Goal: Task Accomplishment & Management: Manage account settings

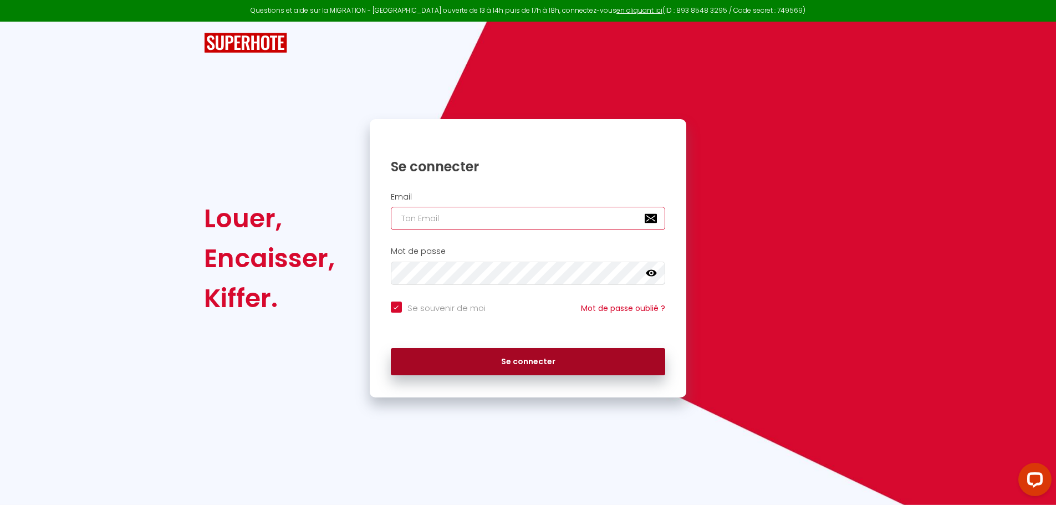
type input "[EMAIL_ADDRESS][DOMAIN_NAME]"
click at [518, 366] on button "Se connecter" at bounding box center [528, 362] width 275 height 28
checkbox input "true"
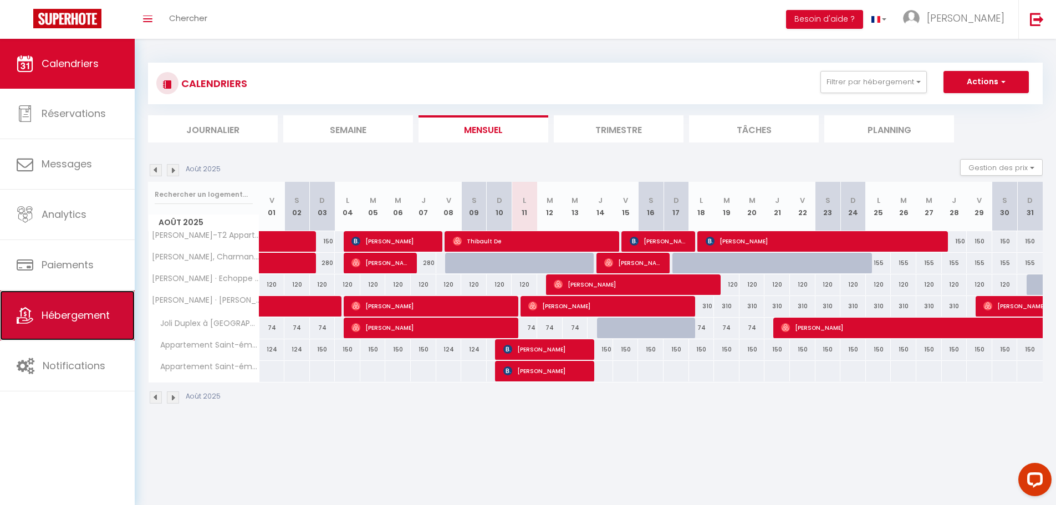
click at [71, 321] on span "Hébergement" at bounding box center [76, 315] width 68 height 14
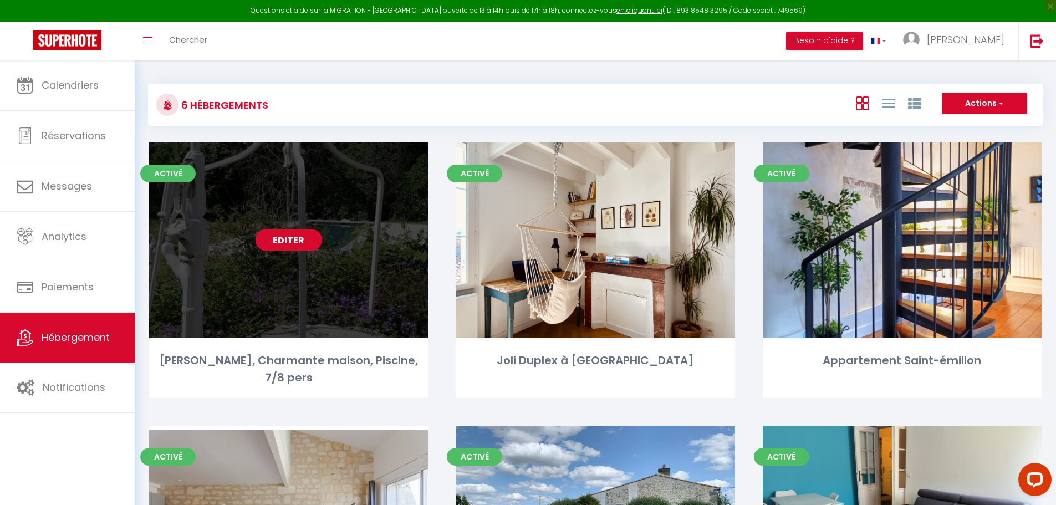
click at [283, 237] on link "Editer" at bounding box center [288, 240] width 67 height 22
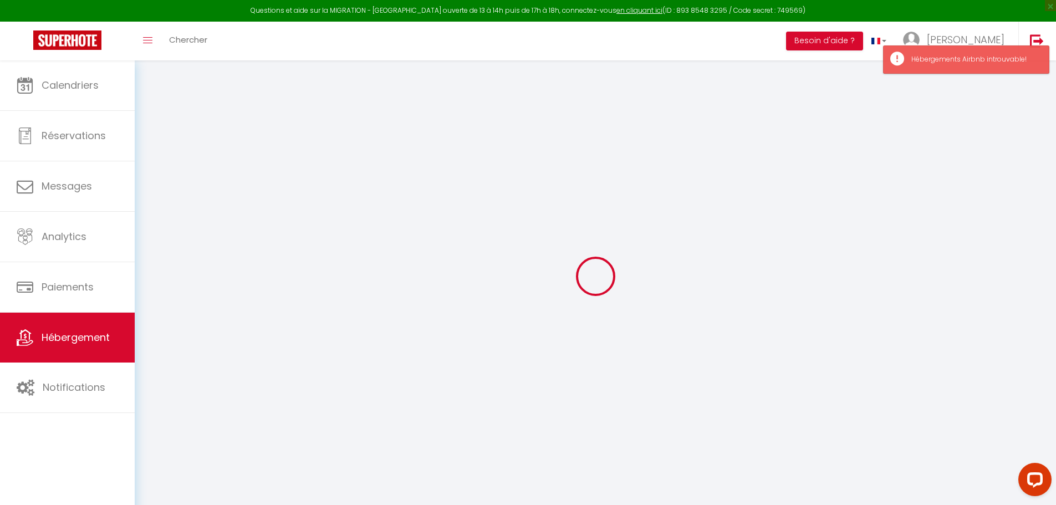
select select "+ 15 %"
select select "+ 18 %"
select select "+ 10 %"
select select "+ 20 %"
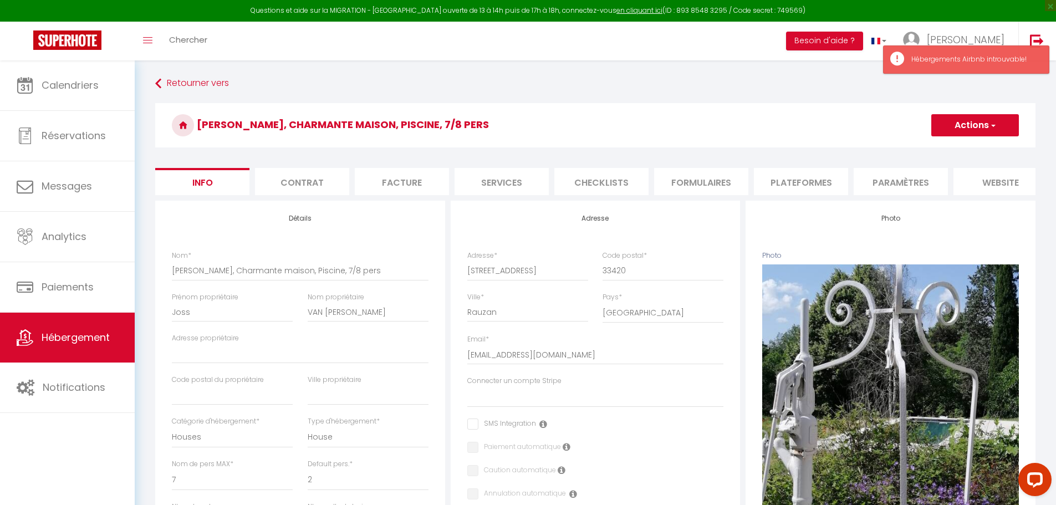
select select
checkbox input "false"
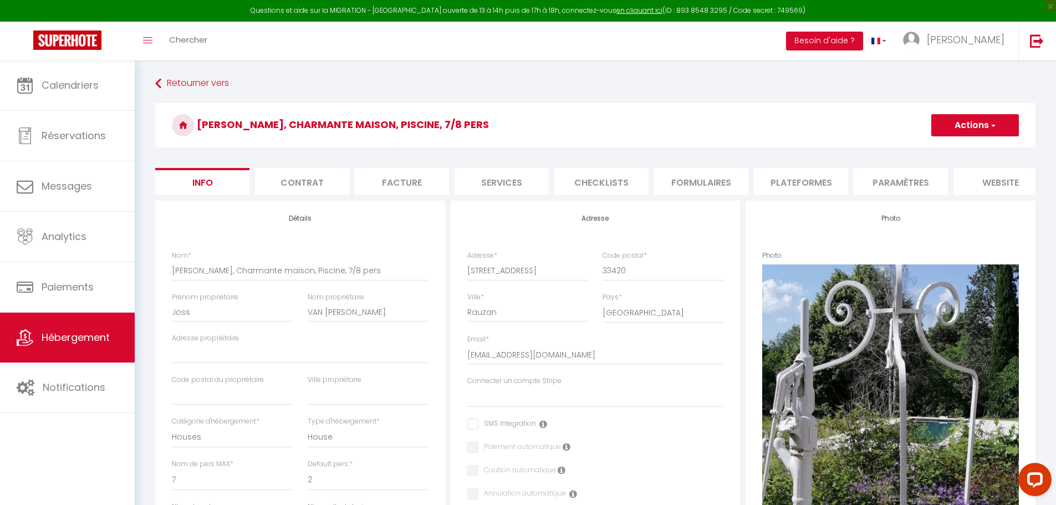
click at [790, 186] on li "Plateformes" at bounding box center [801, 181] width 94 height 27
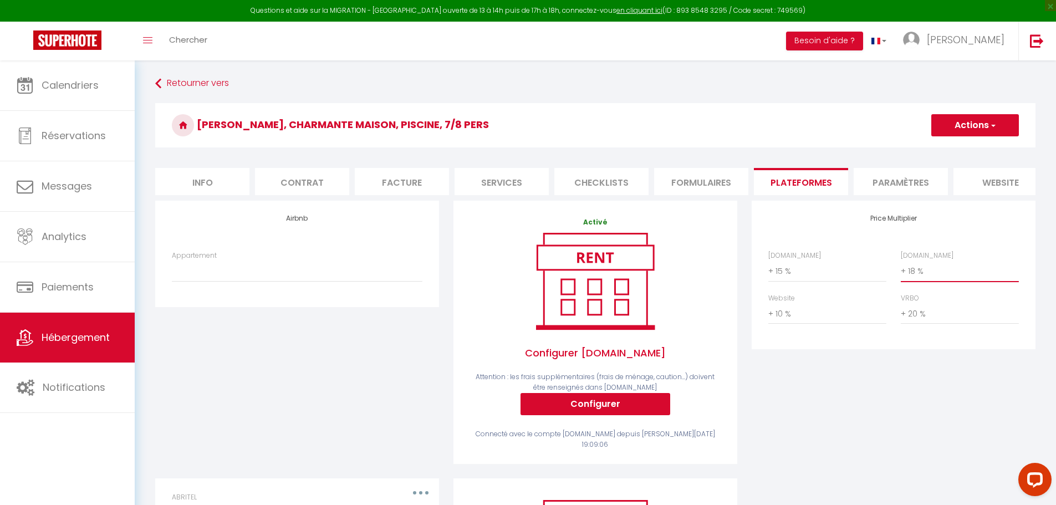
click at [910, 277] on select "0 + 1 % + 2 % + 3 % + 4 % + 5 % + 6 % + 7 % + 8 % + 9 %" at bounding box center [960, 270] width 118 height 21
select select "+ 25 %"
click at [901, 269] on select "0 + 1 % + 2 % + 3 % + 4 % + 5 % + 6 % + 7 % + 8 % + 9 %" at bounding box center [960, 270] width 118 height 21
click at [874, 377] on div "Price Multiplier [DOMAIN_NAME] 0 + 1 % + 2 % + 3 % + 4 % + 5 % + 6 % + 7 %" at bounding box center [893, 340] width 298 height 278
click at [990, 128] on span "button" at bounding box center [992, 125] width 7 height 11
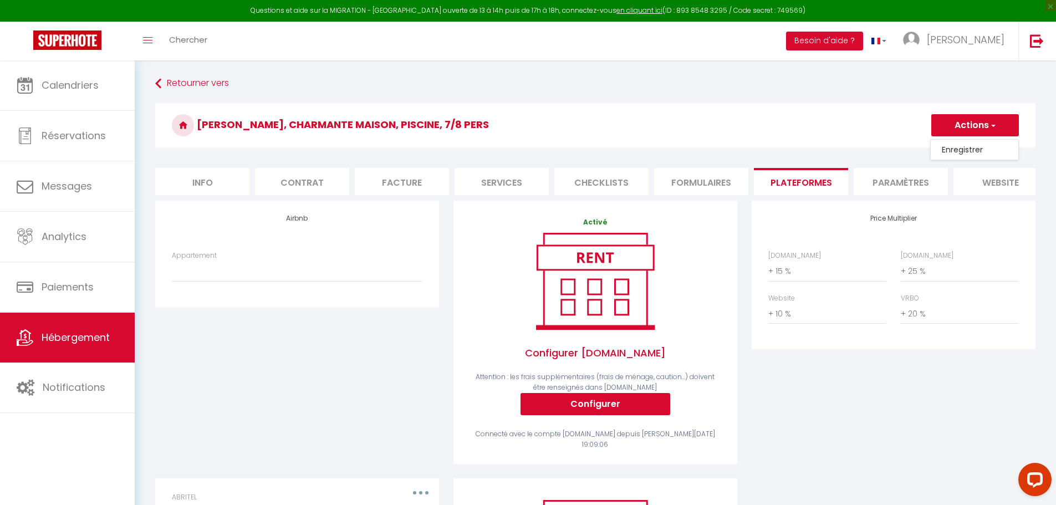
click at [964, 148] on link "Enregistrer" at bounding box center [974, 149] width 88 height 14
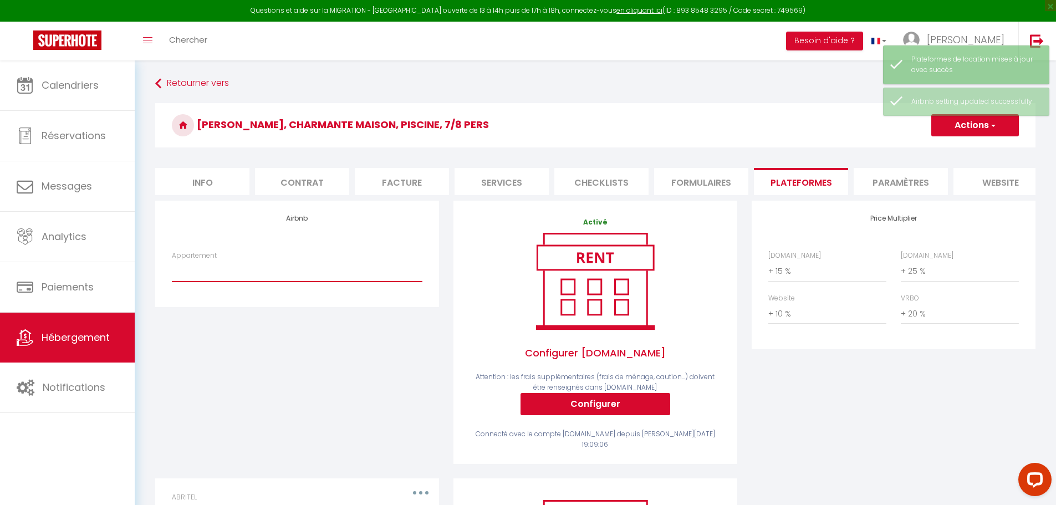
click at [249, 276] on select "Appartement" at bounding box center [297, 270] width 250 height 21
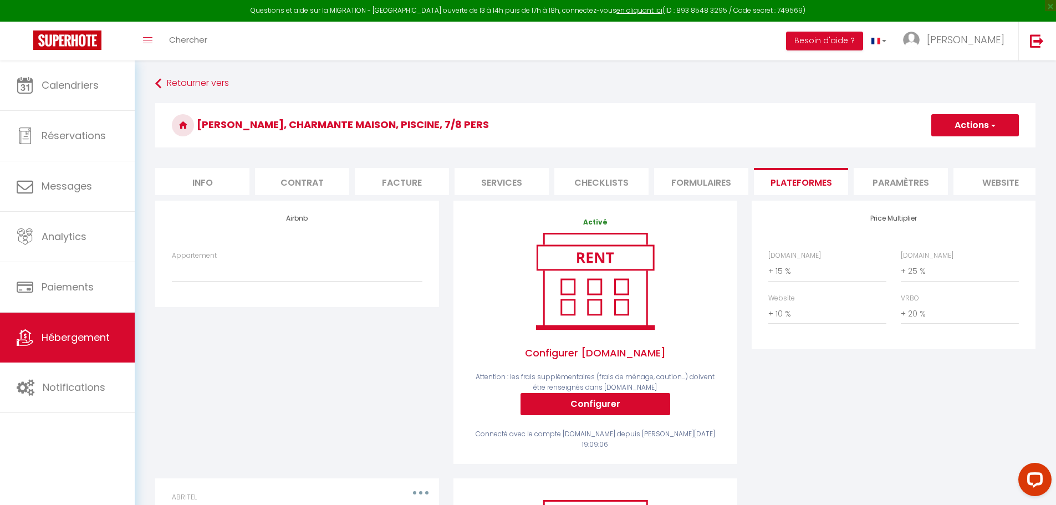
click at [198, 185] on li "Info" at bounding box center [202, 181] width 94 height 27
select select
checkbox input "false"
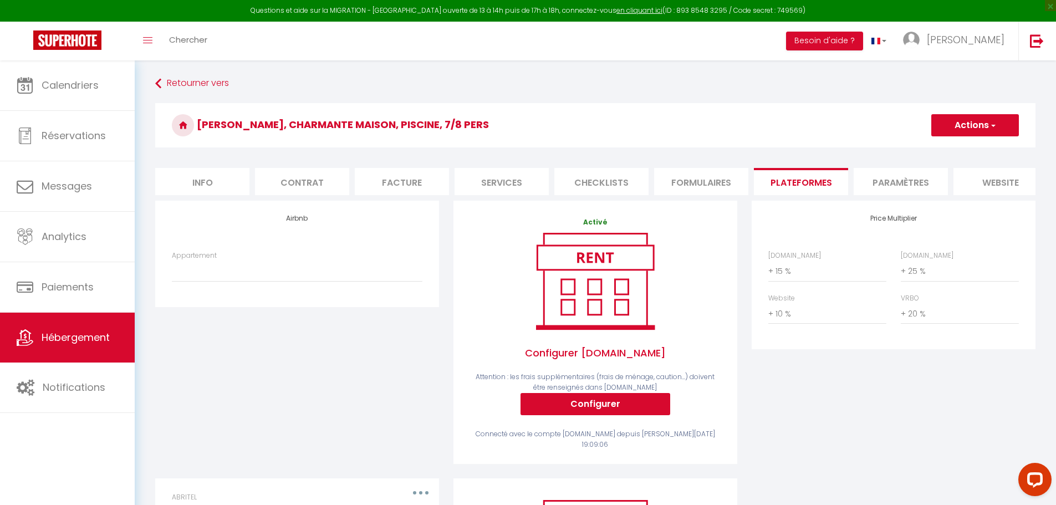
checkbox input "false"
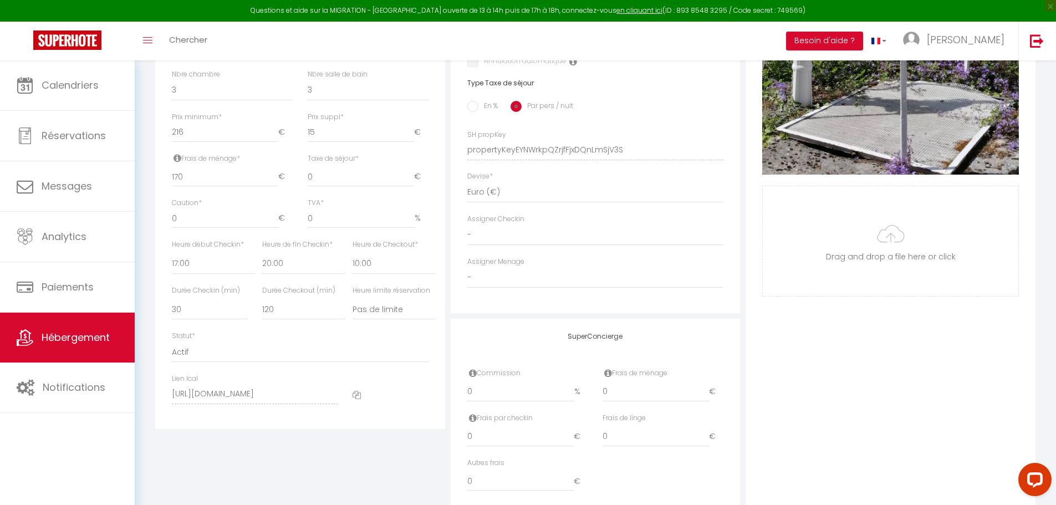
scroll to position [443, 0]
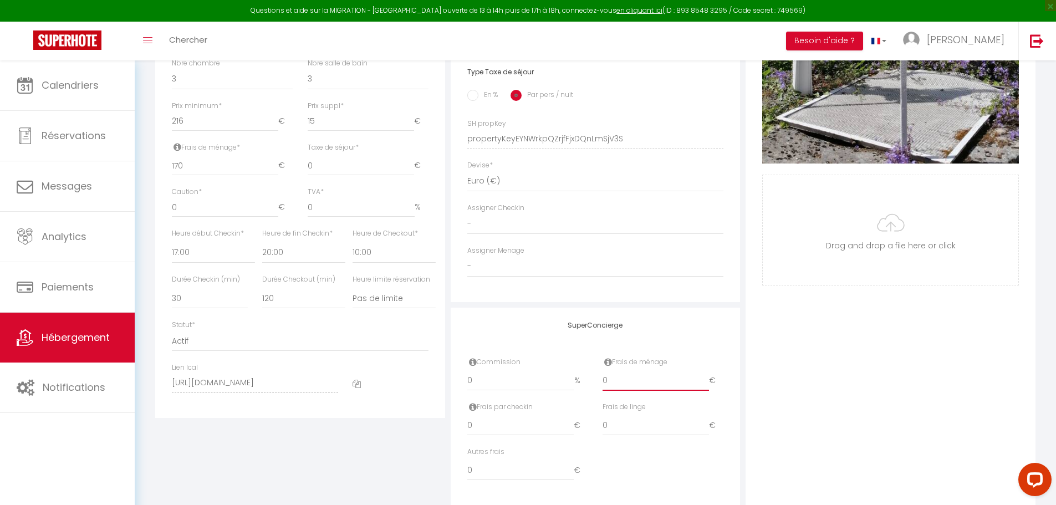
click at [639, 391] on input "0" at bounding box center [655, 381] width 106 height 20
select select
checkbox input "false"
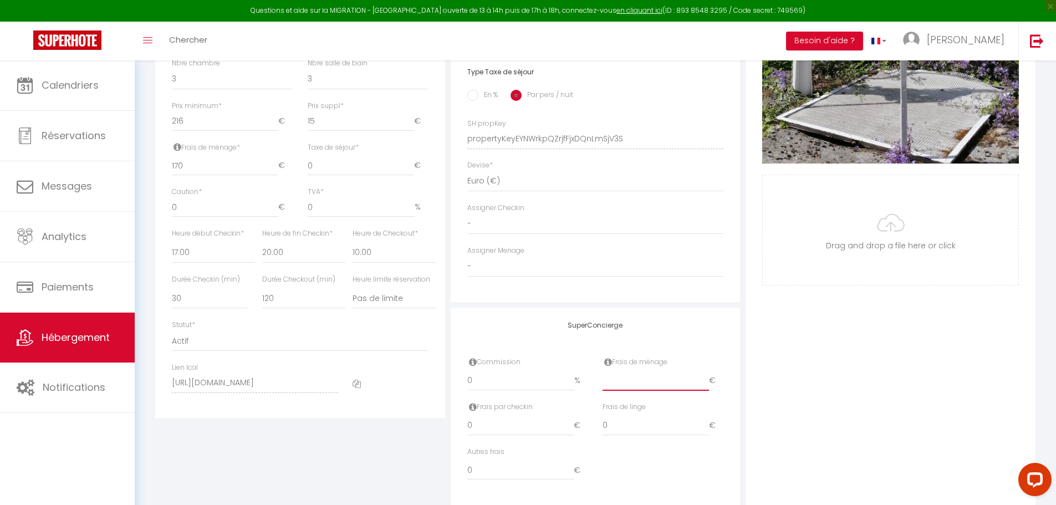
checkbox input "false"
type input "1"
select select
checkbox input "false"
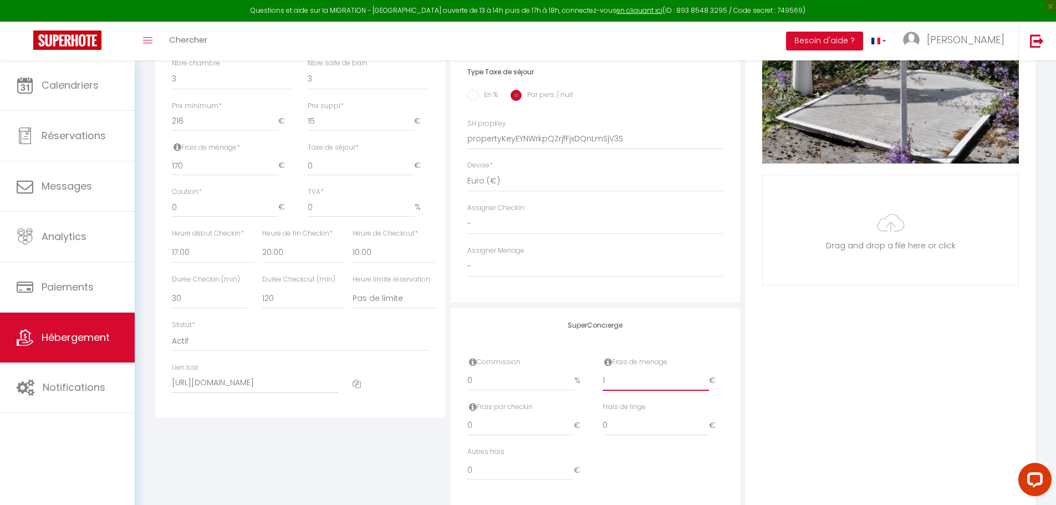
checkbox input "false"
type input "15"
select select
checkbox input "false"
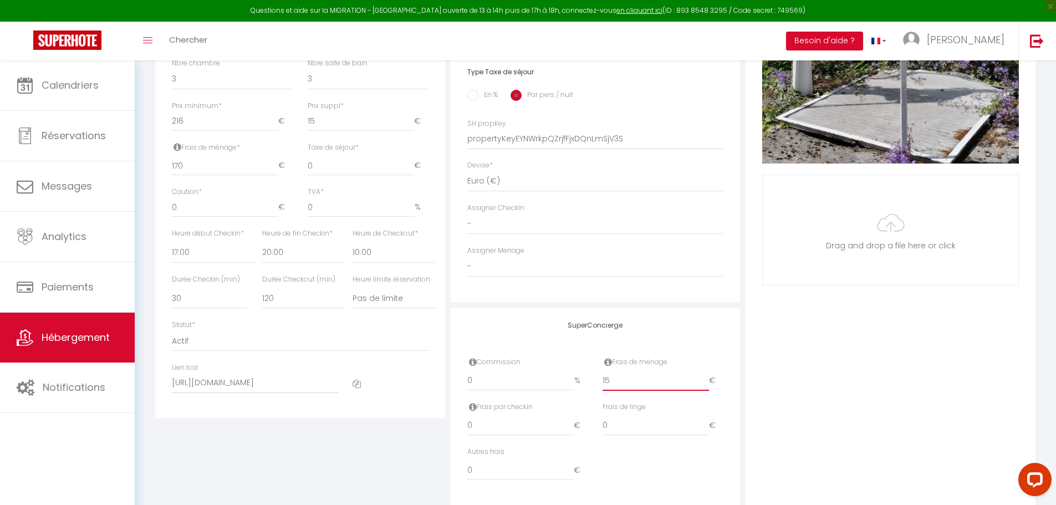
checkbox input "false"
type input "150"
select select
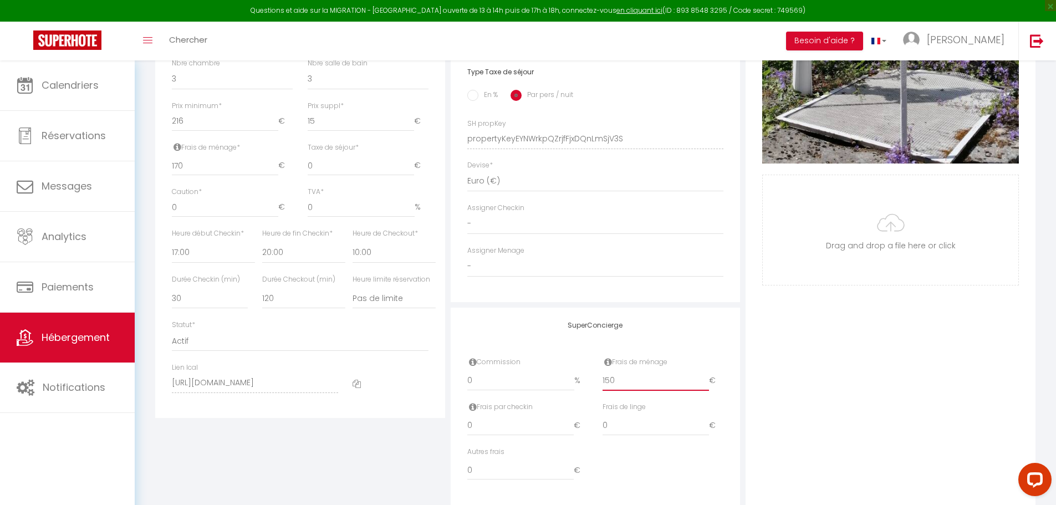
checkbox input "false"
type input "150"
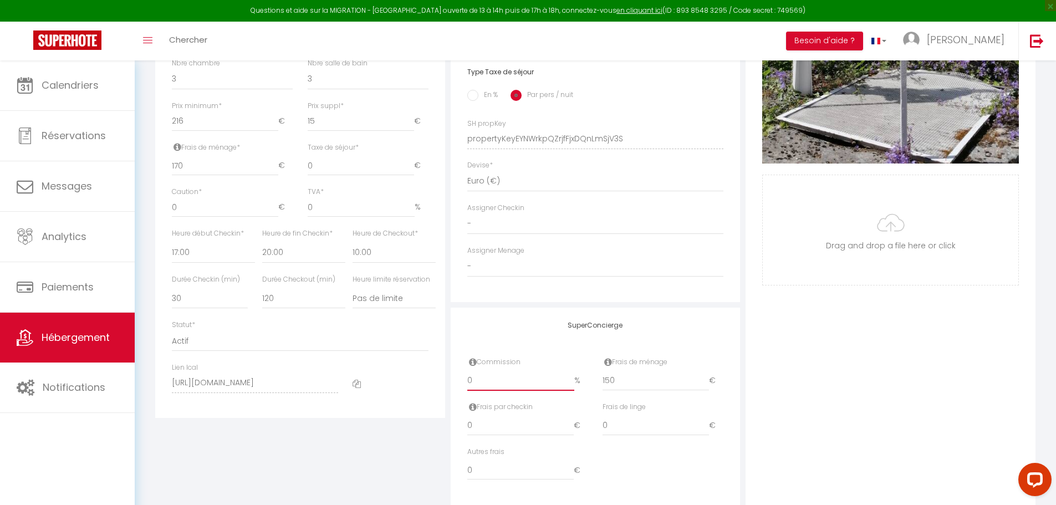
click at [504, 387] on input "0" at bounding box center [520, 381] width 107 height 20
select select
checkbox input "false"
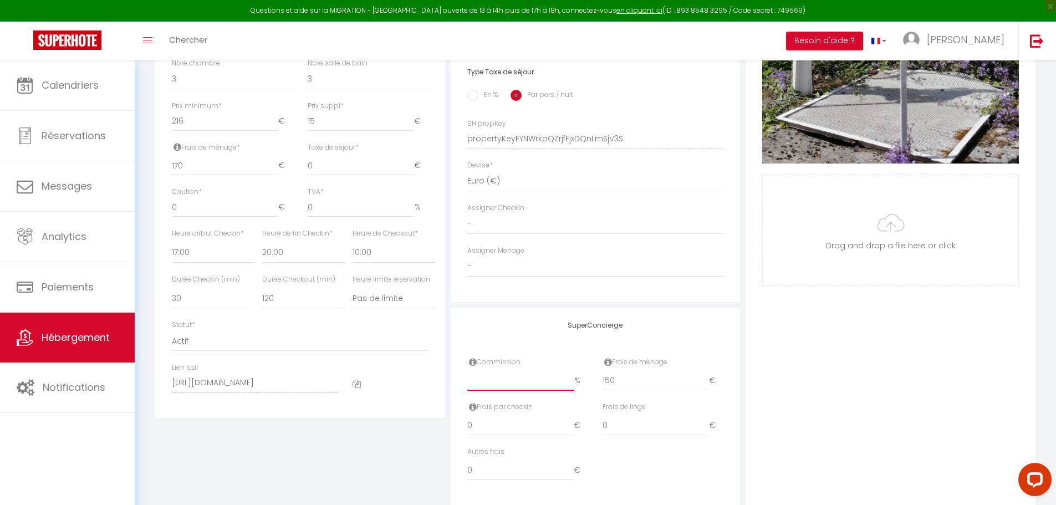
checkbox input "false"
type input "2"
select select
checkbox input "false"
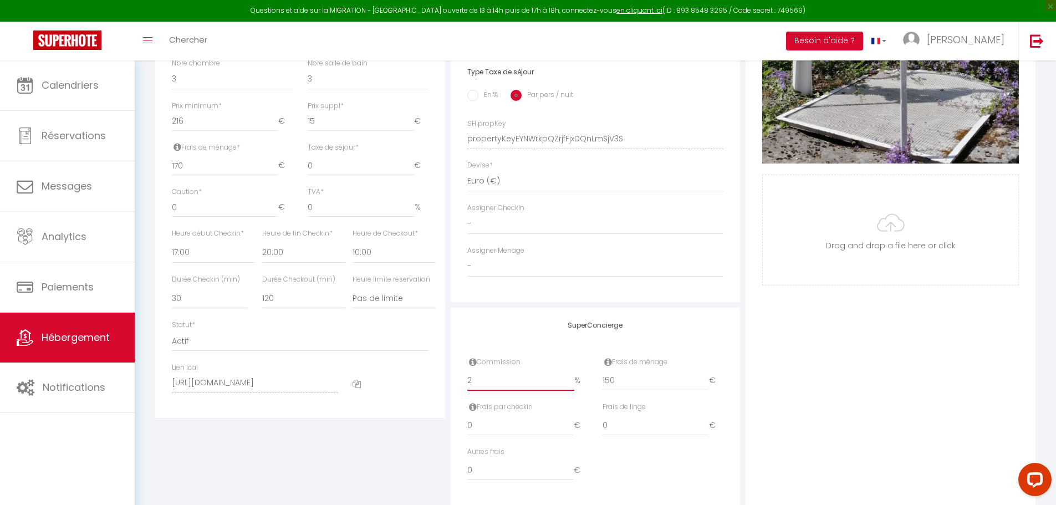
checkbox input "false"
type input "20"
select select
checkbox input "false"
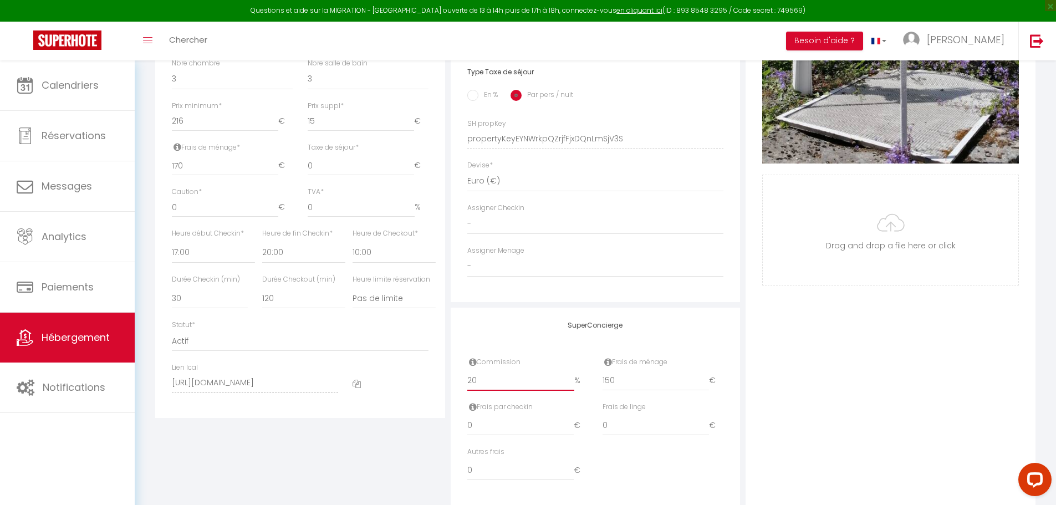
checkbox input "false"
type input "20"
click at [500, 436] on input "0" at bounding box center [520, 426] width 106 height 20
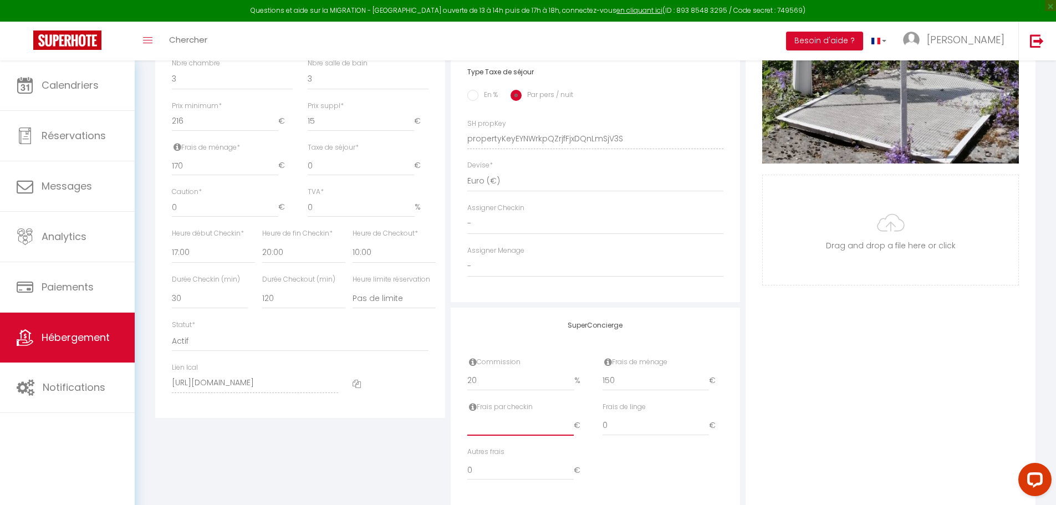
select select
checkbox input "false"
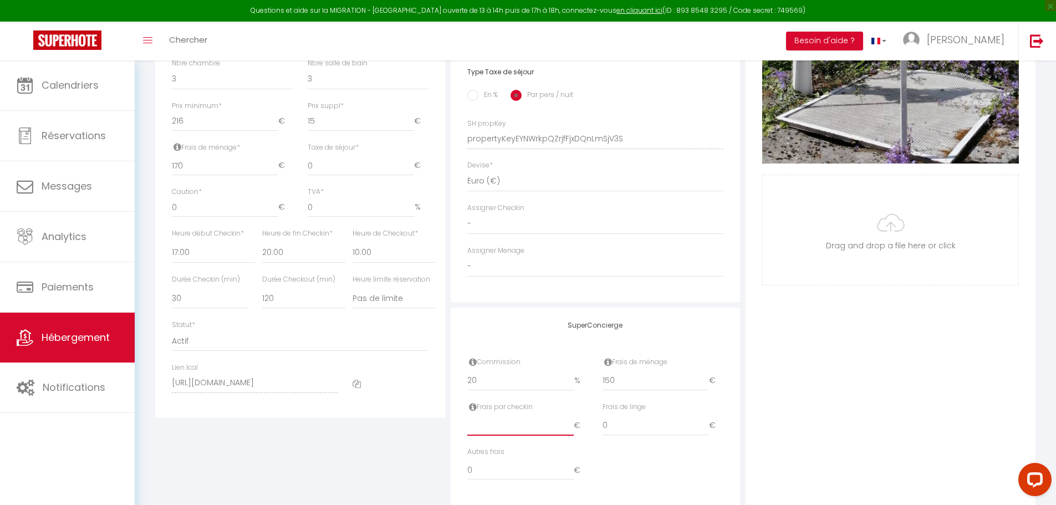
type input "2"
select select
checkbox input "false"
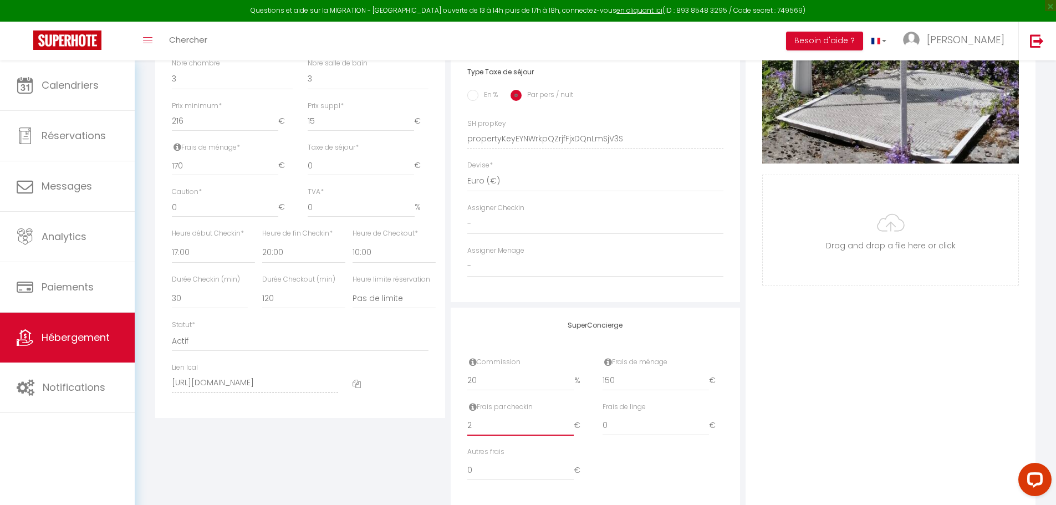
checkbox input "false"
type input "21"
select select
checkbox input "false"
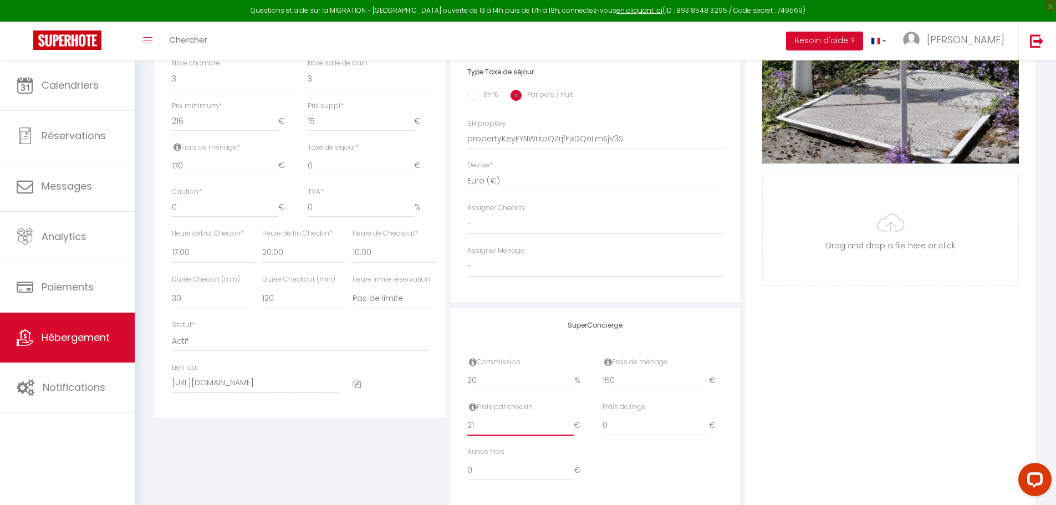
checkbox input "false"
type input "21"
click at [623, 445] on div "Frais de linge 0 €" at bounding box center [662, 424] width 135 height 45
click at [629, 424] on input "0" at bounding box center [655, 426] width 106 height 20
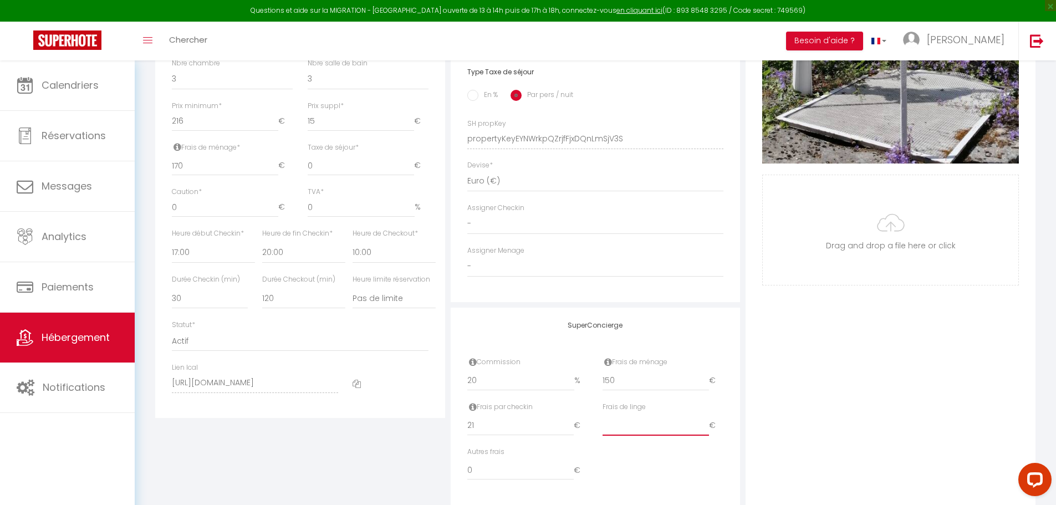
select select
checkbox input "false"
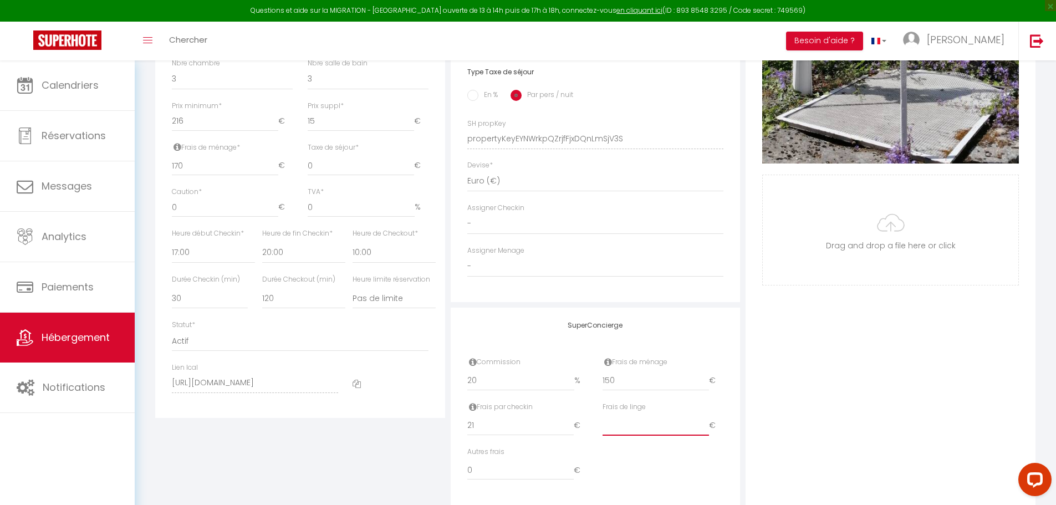
type input "4"
select select
checkbox input "false"
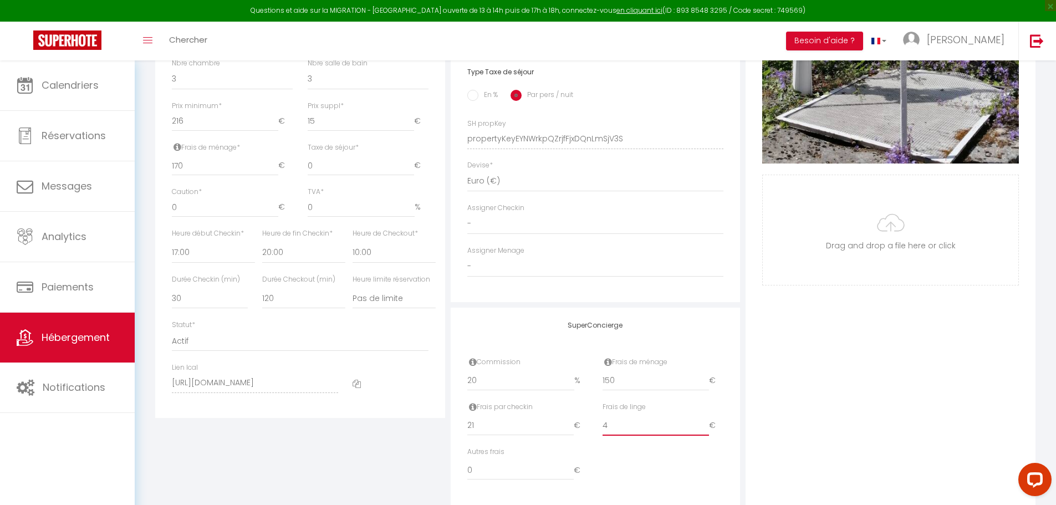
checkbox input "false"
type input "45"
select select
checkbox input "false"
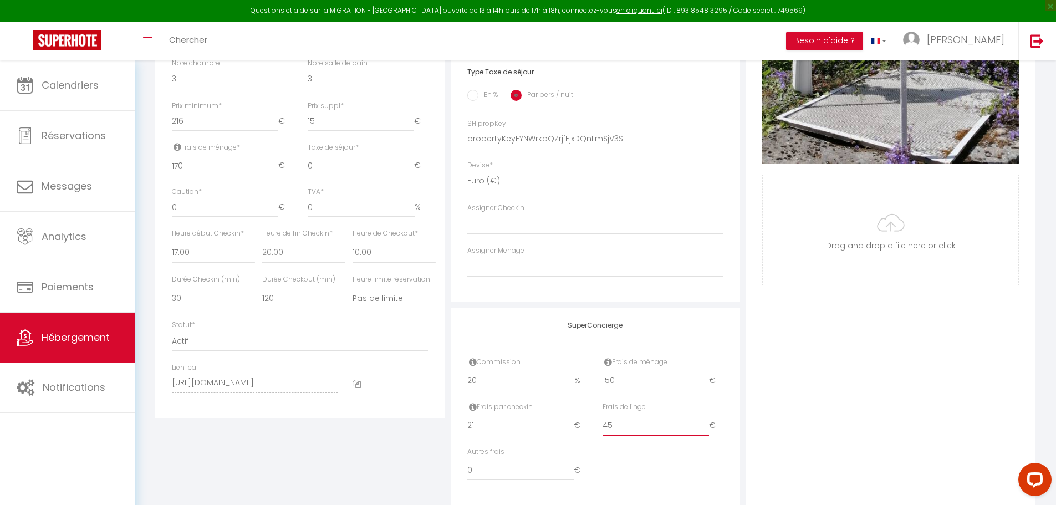
checkbox input "false"
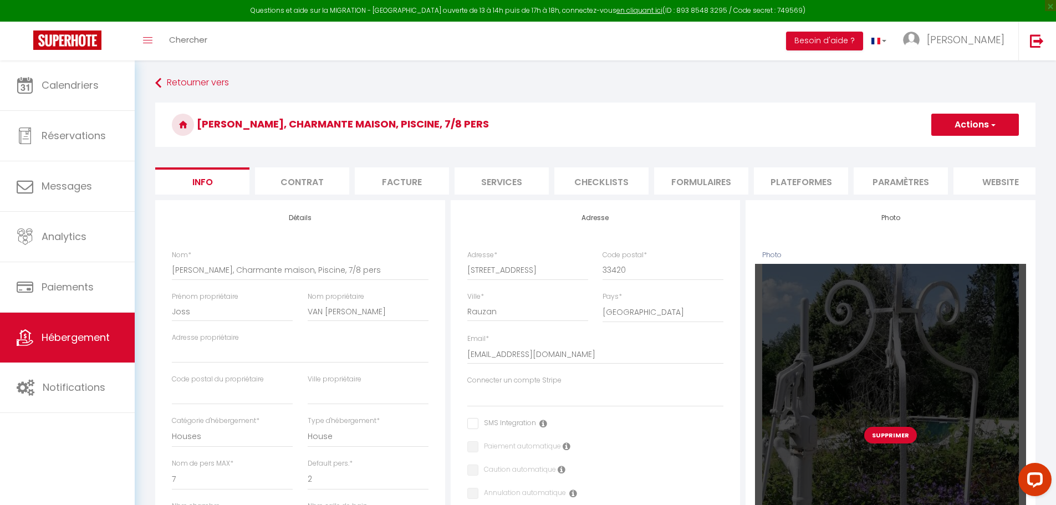
scroll to position [0, 0]
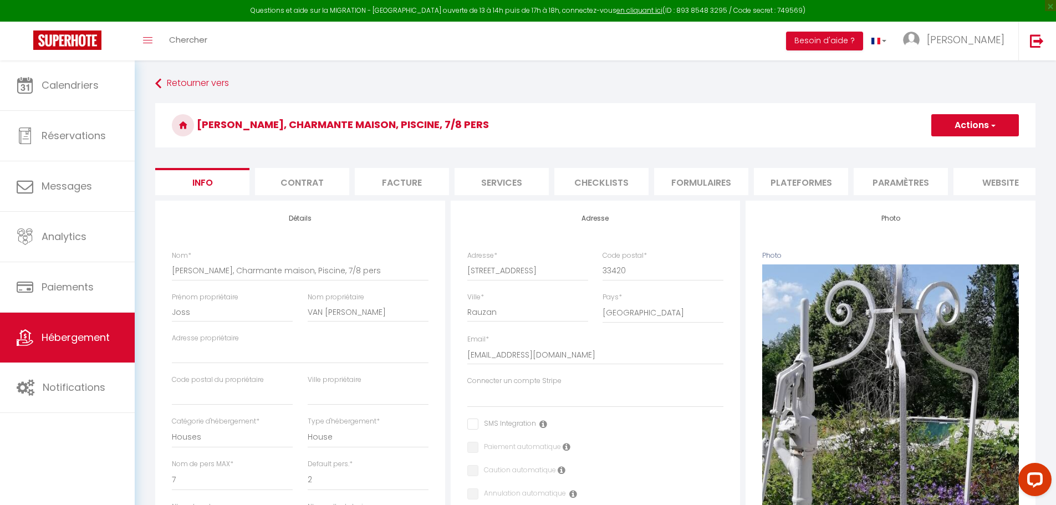
type input "45"
click at [1000, 123] on button "Actions" at bounding box center [975, 125] width 88 height 22
click at [947, 149] on input "Enregistrer" at bounding box center [930, 149] width 41 height 11
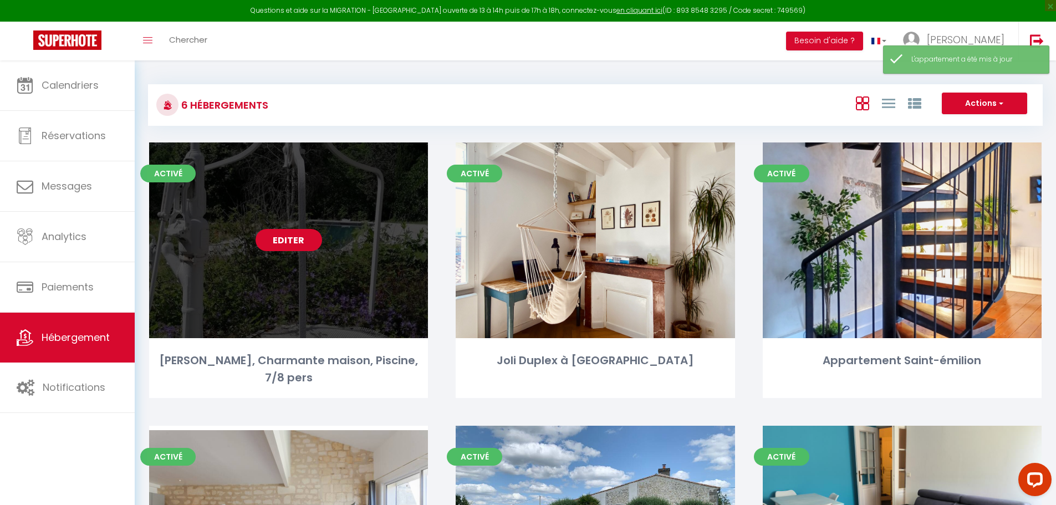
click at [270, 238] on link "Editer" at bounding box center [288, 240] width 67 height 22
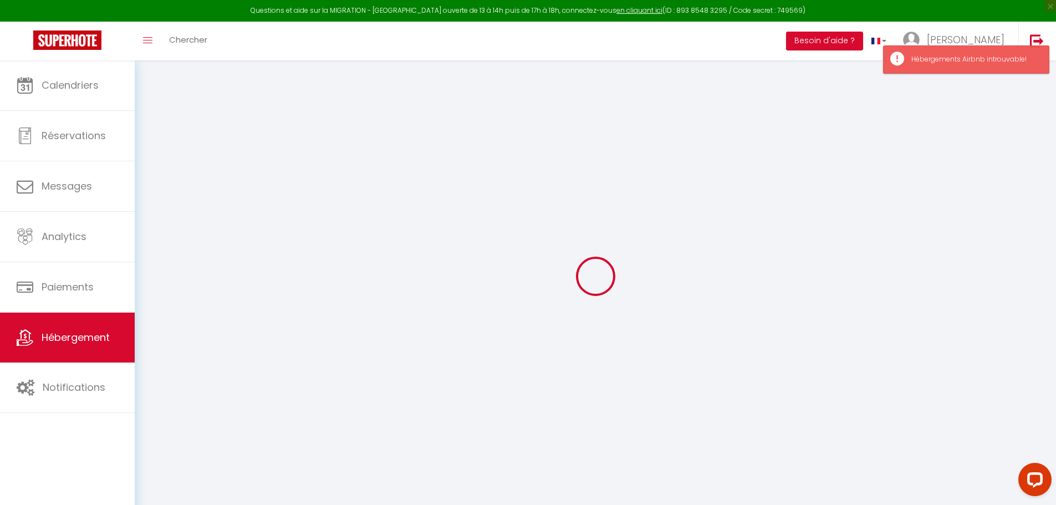
type input "[PERSON_NAME], Charmante maison, Piscine, 7/8 pers"
type input "Joss"
type input "VAN [PERSON_NAME]"
select select "houses"
select select "7"
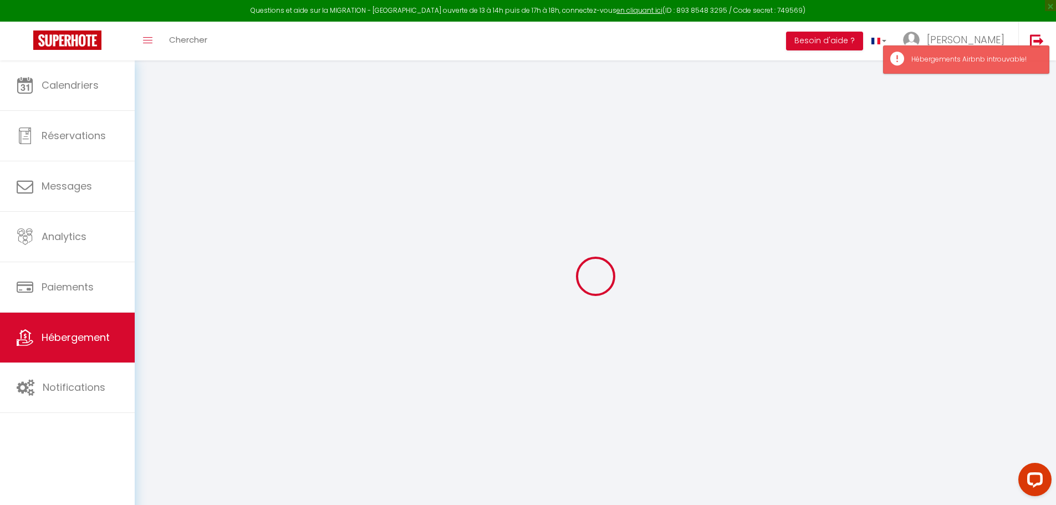
select select "3"
type input "216"
type input "15"
type input "170"
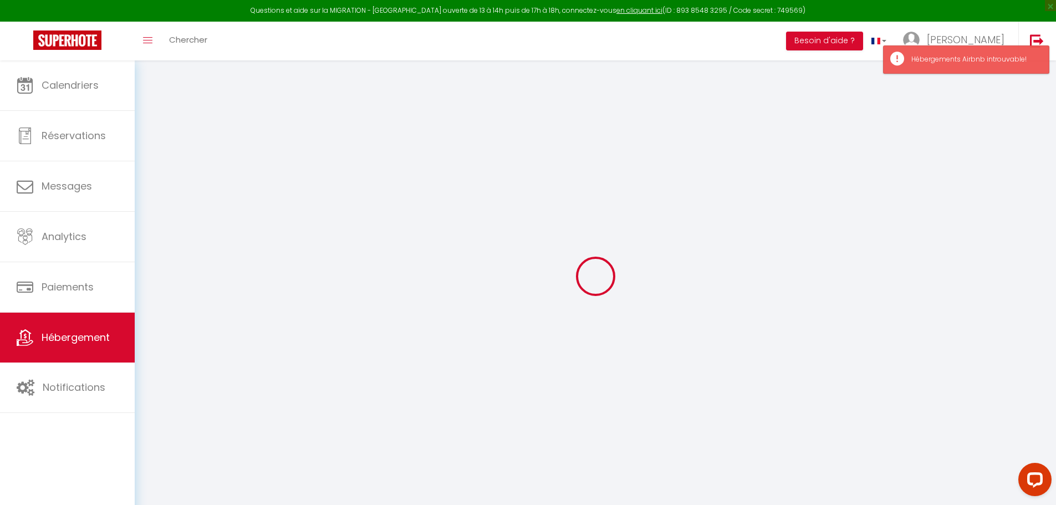
select select
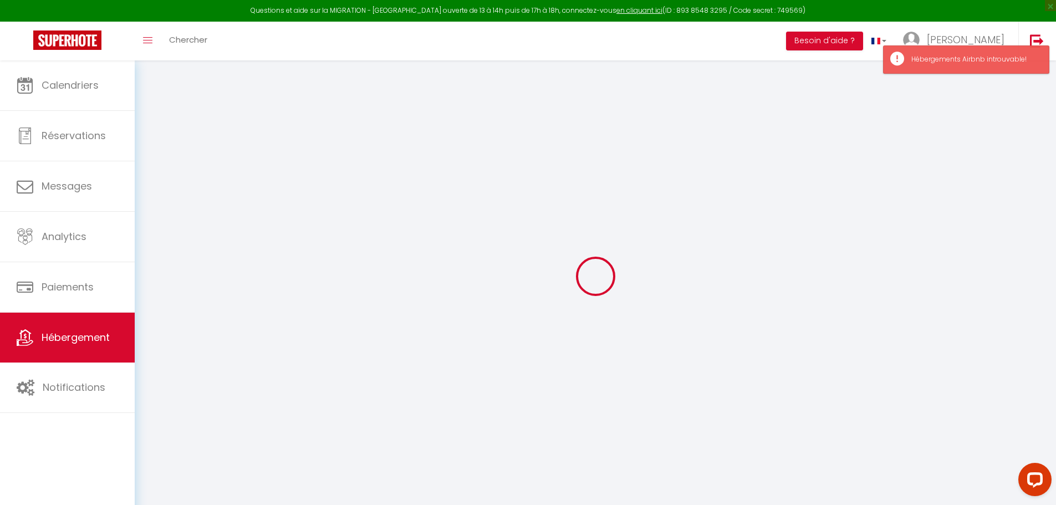
type input "[STREET_ADDRESS]"
type input "33420"
type input "Rauzan"
type input "[EMAIL_ADDRESS][DOMAIN_NAME]"
select select
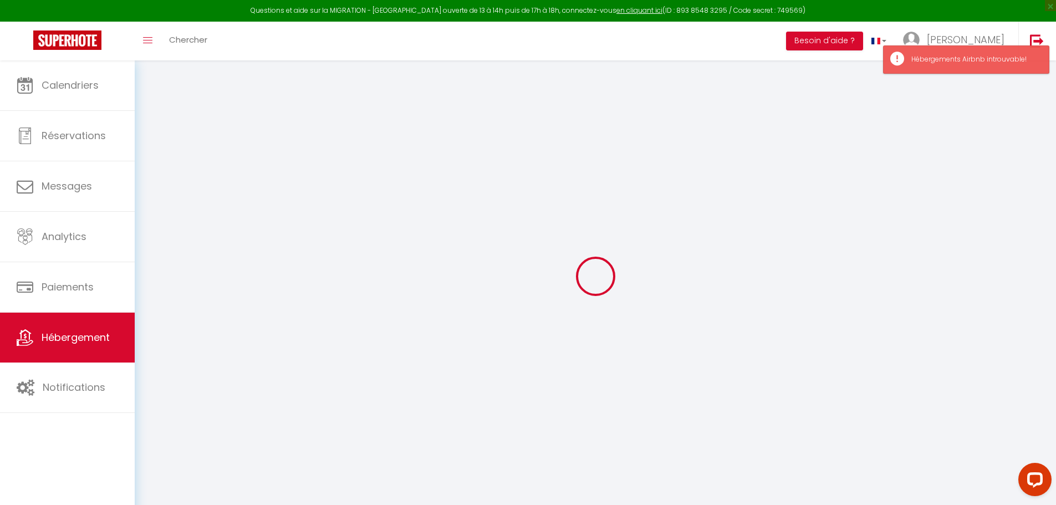
checkbox input "false"
type input "150"
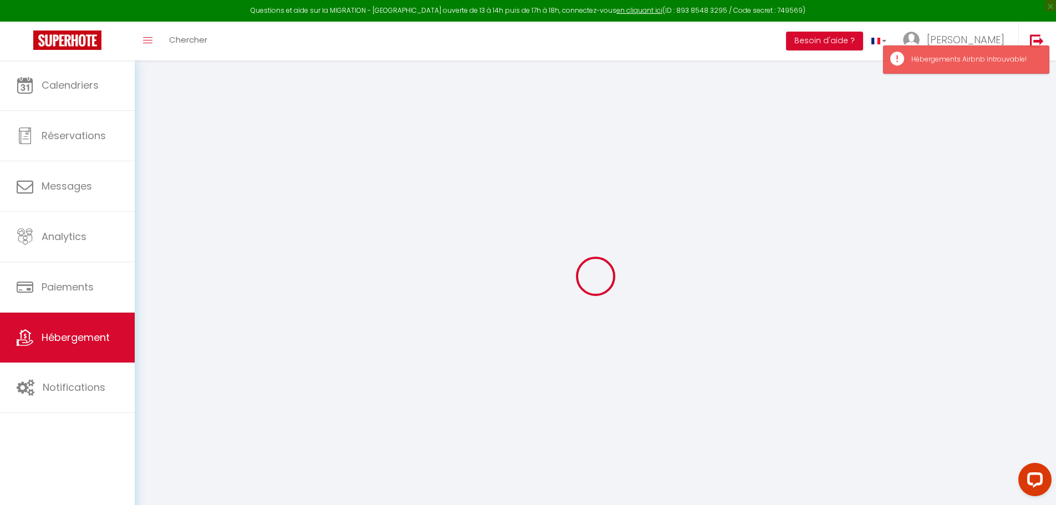
type input "21"
type input "45"
type input "0"
select select
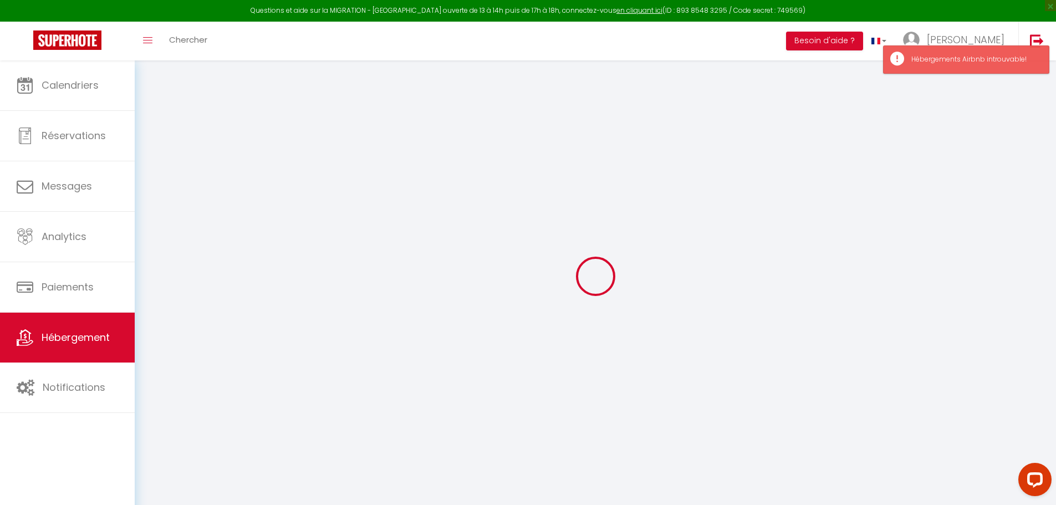
select select
checkbox input "false"
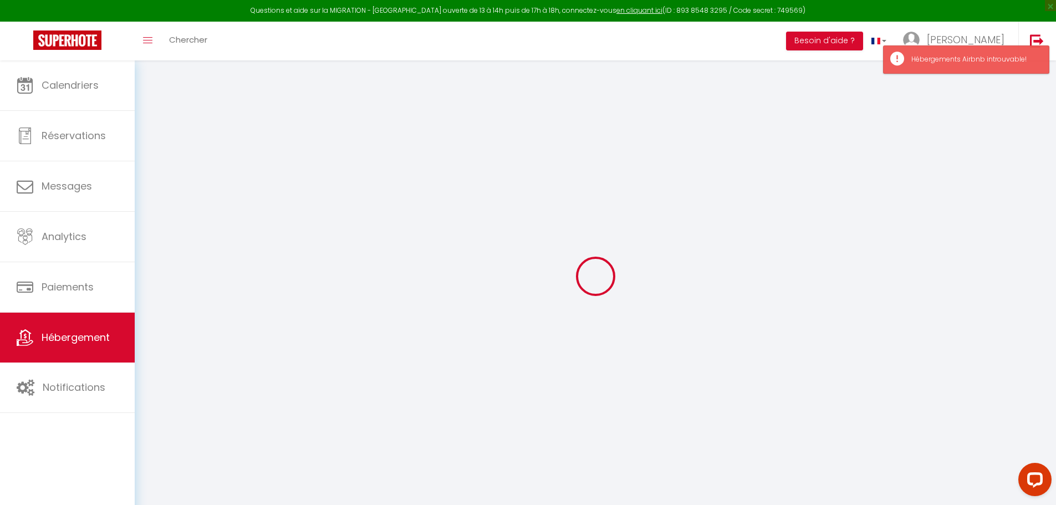
checkbox input "false"
select select
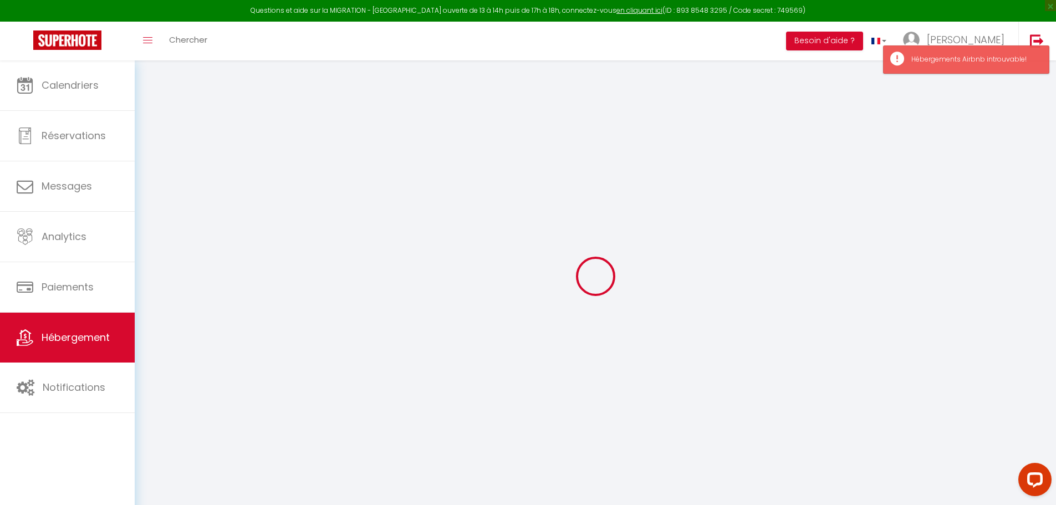
select select
checkbox input "false"
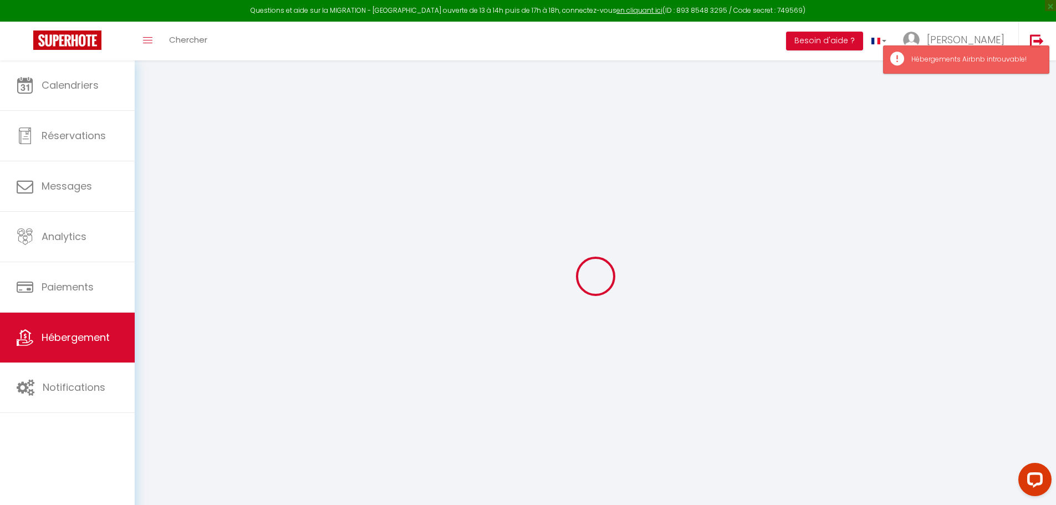
checkbox input "false"
select select
checkbox input "false"
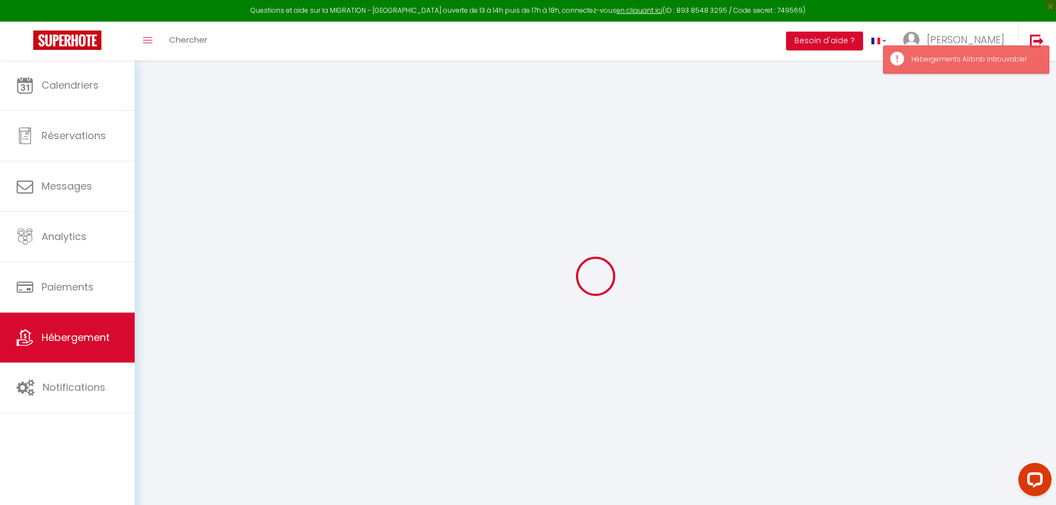
checkbox input "false"
select select
checkbox input "false"
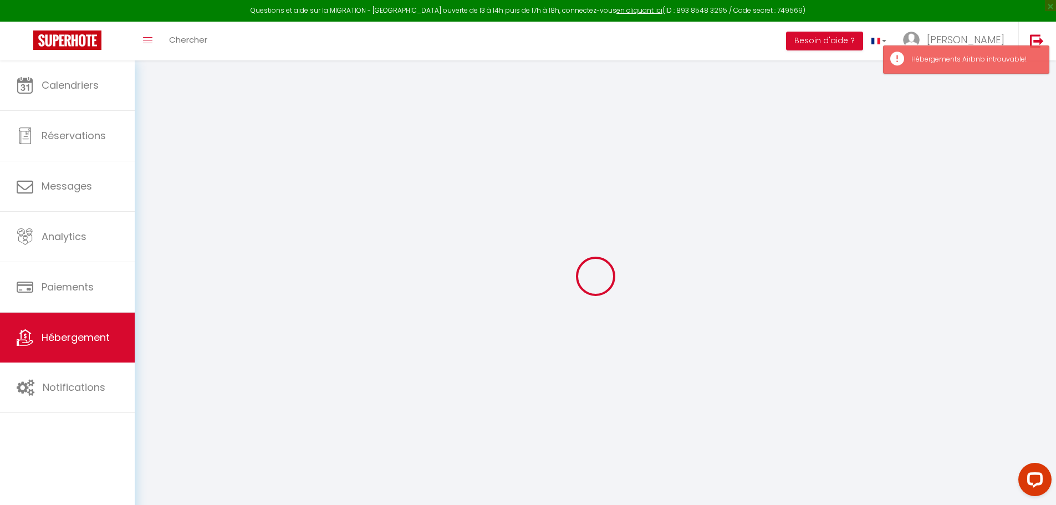
checkbox input "false"
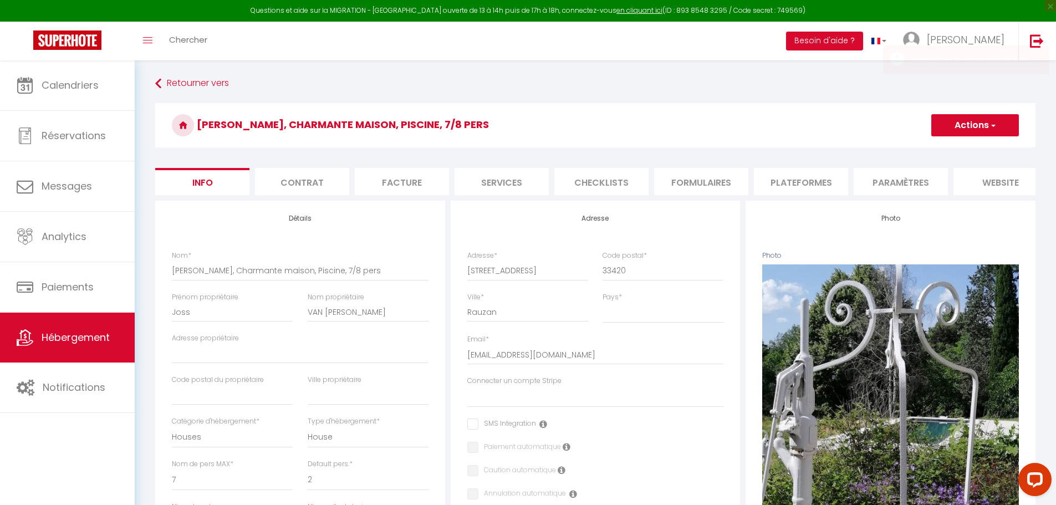
select select
checkbox input "false"
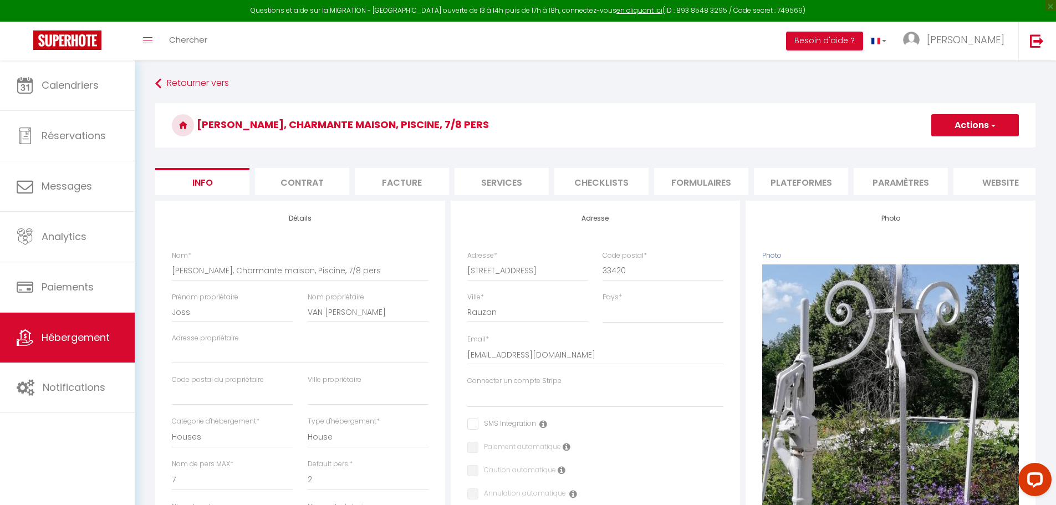
click at [794, 182] on li "Plateformes" at bounding box center [801, 181] width 94 height 27
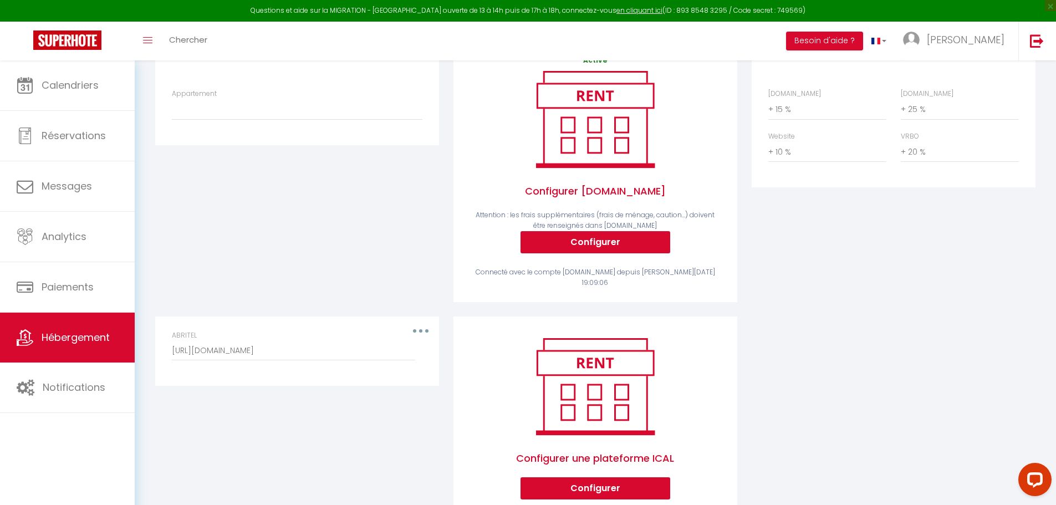
scroll to position [166, 0]
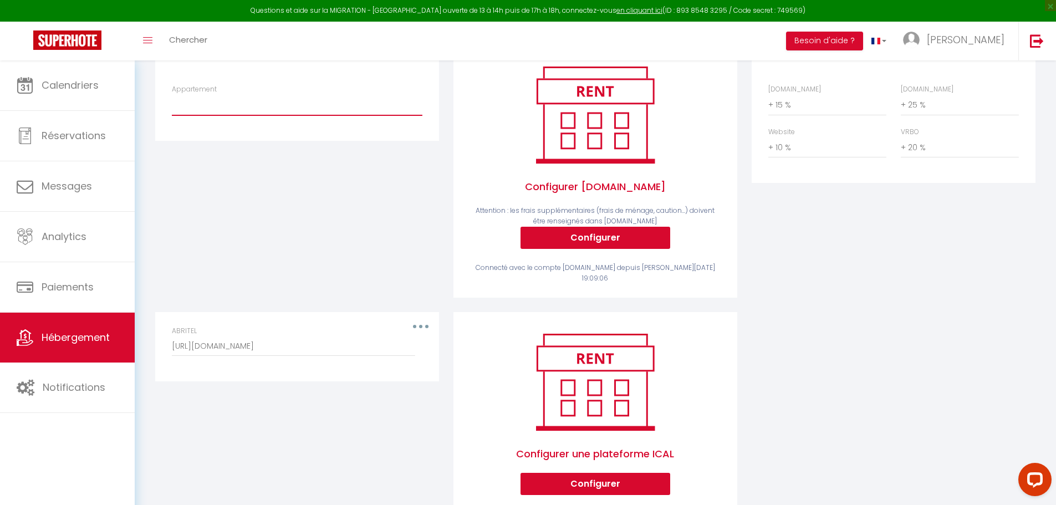
click at [260, 110] on select "Appartement" at bounding box center [297, 104] width 250 height 21
click at [172, 103] on select "Appartement" at bounding box center [297, 104] width 250 height 21
click at [288, 113] on select "Appartement" at bounding box center [297, 104] width 250 height 21
click at [424, 326] on div "ABRITEL [URL][DOMAIN_NAME]" at bounding box center [297, 347] width 265 height 42
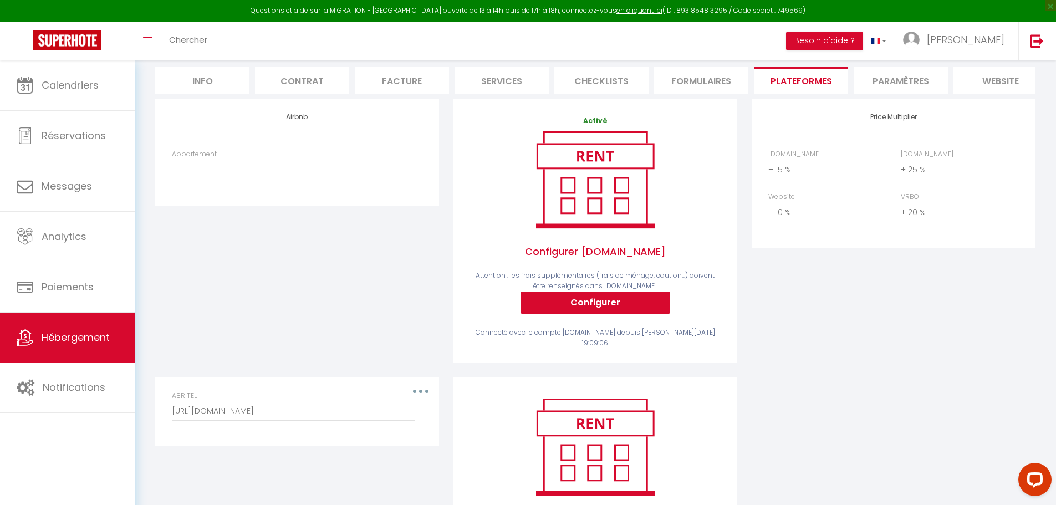
scroll to position [0, 0]
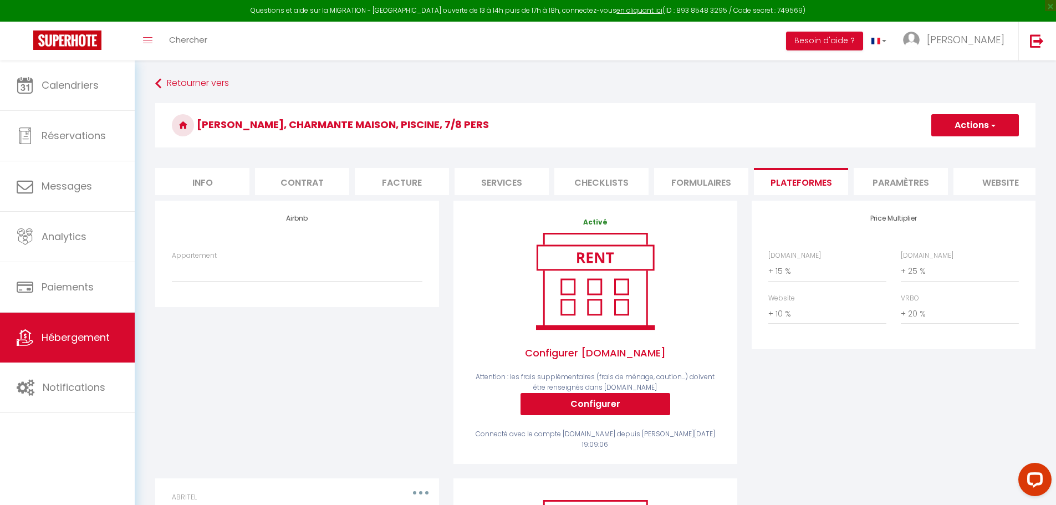
click at [201, 190] on li "Info" at bounding box center [202, 181] width 94 height 27
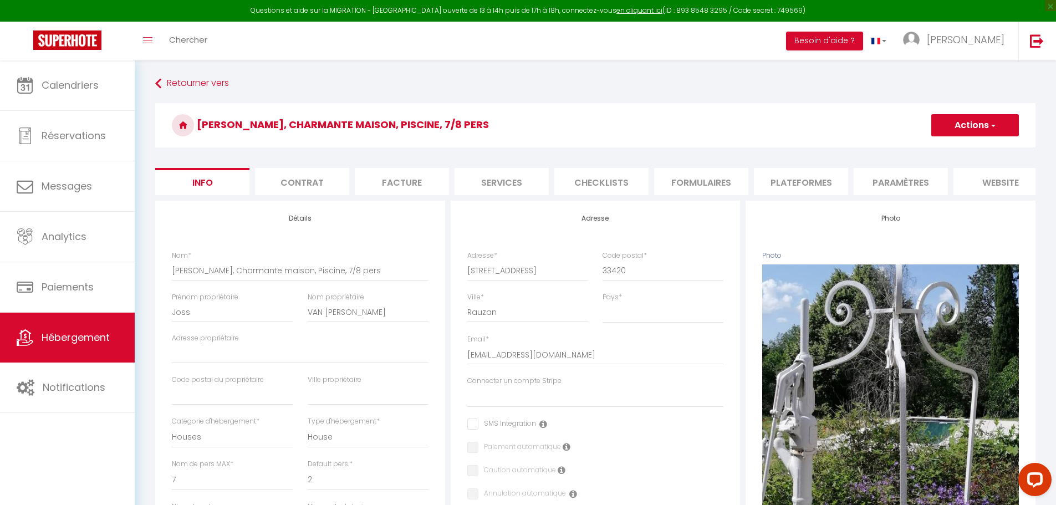
select select
checkbox input "false"
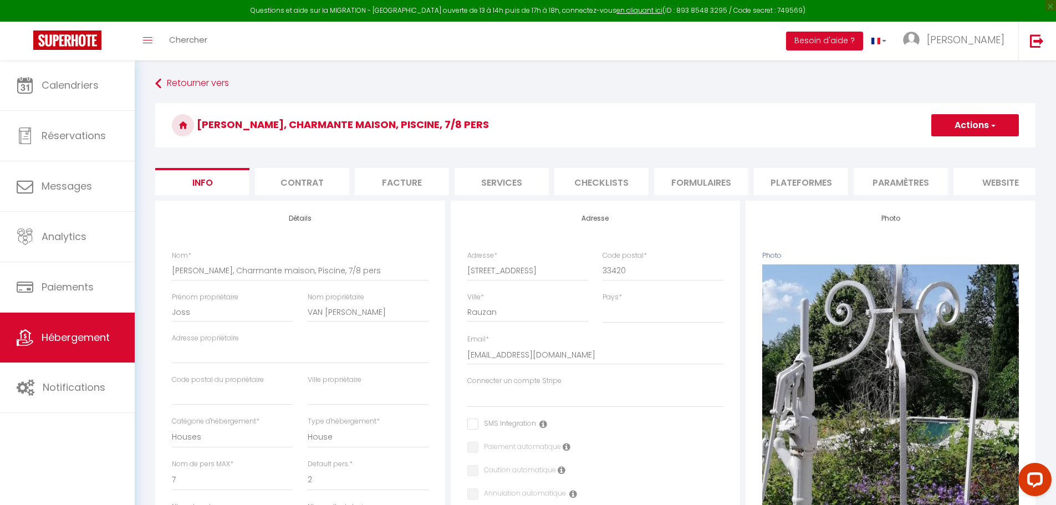
click at [335, 185] on li "Contrat" at bounding box center [302, 181] width 94 height 27
select select
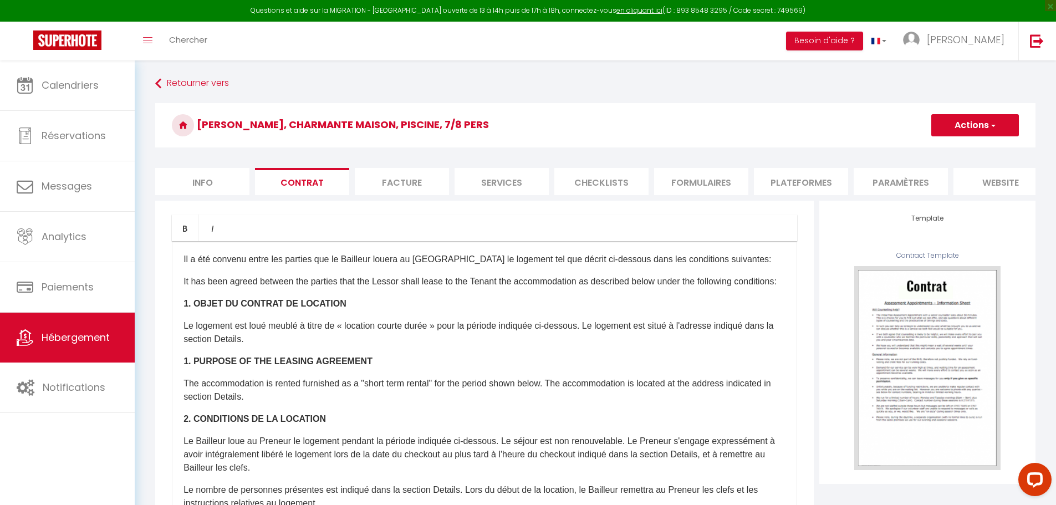
click at [399, 186] on li "Facture" at bounding box center [402, 181] width 94 height 27
select select
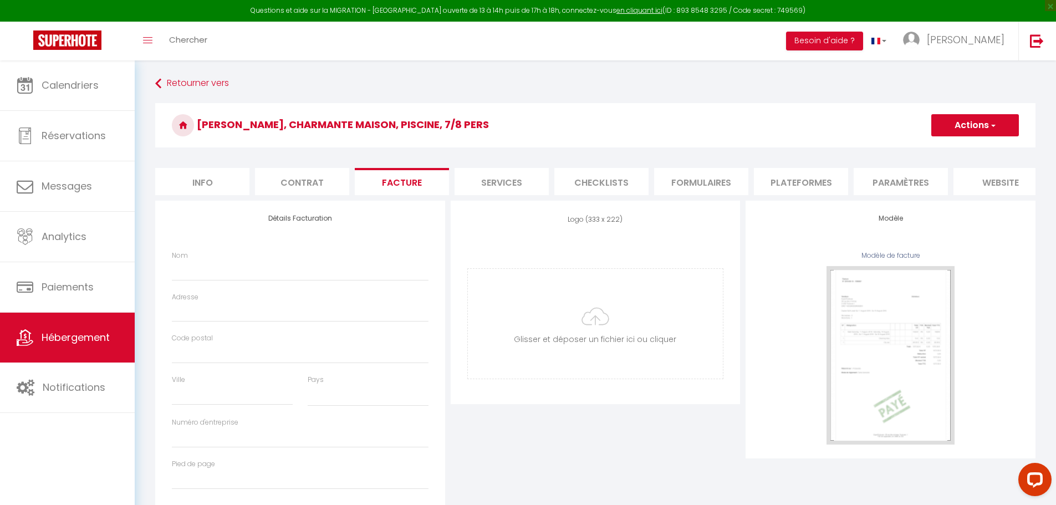
click at [526, 182] on li "Services" at bounding box center [501, 181] width 94 height 27
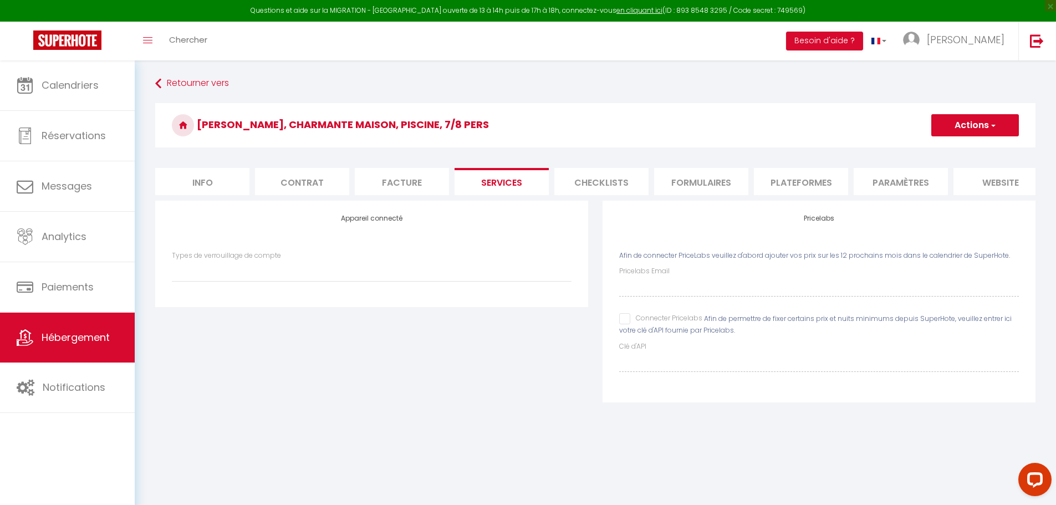
select select
click at [611, 171] on li "Checklists" at bounding box center [601, 181] width 94 height 27
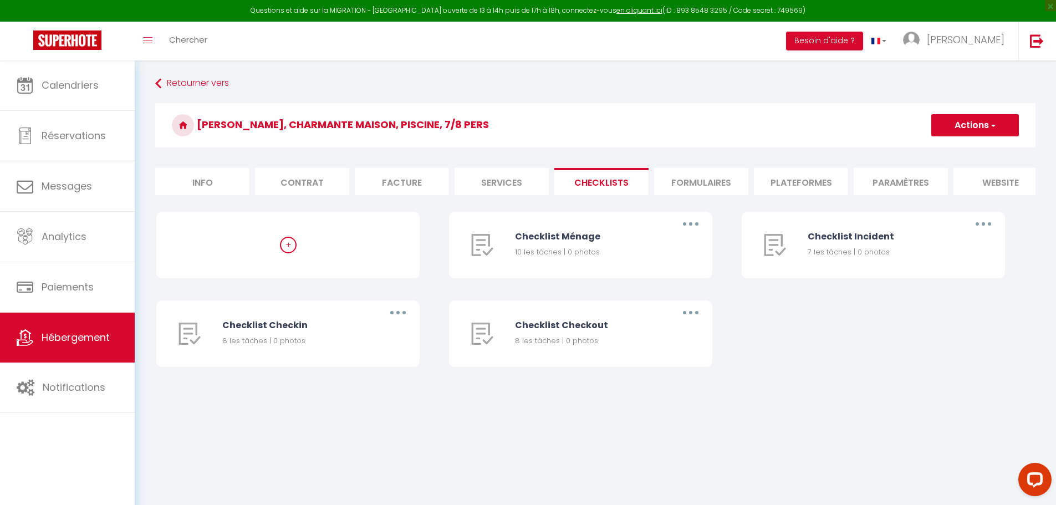
click at [691, 187] on li "Formulaires" at bounding box center [701, 181] width 94 height 27
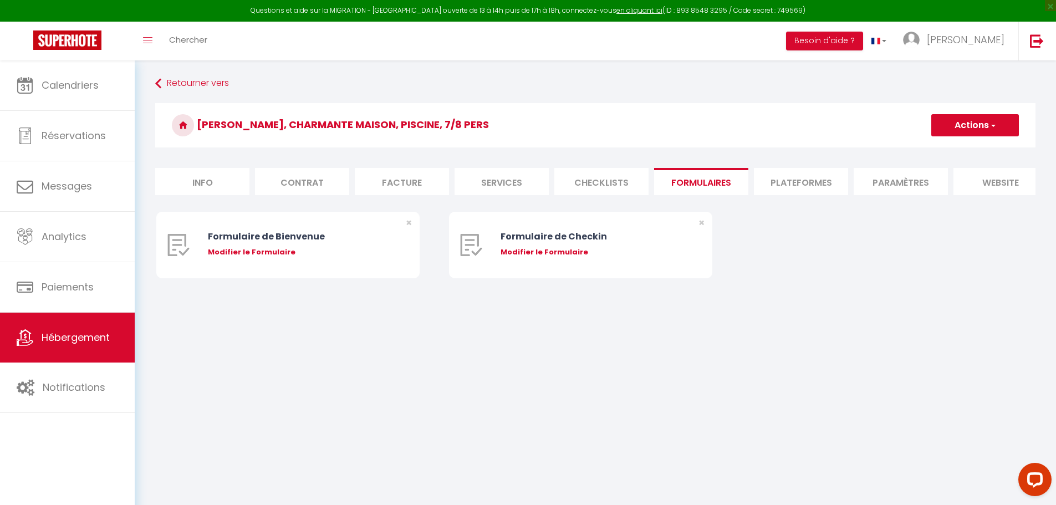
click at [770, 187] on li "Plateformes" at bounding box center [801, 181] width 94 height 27
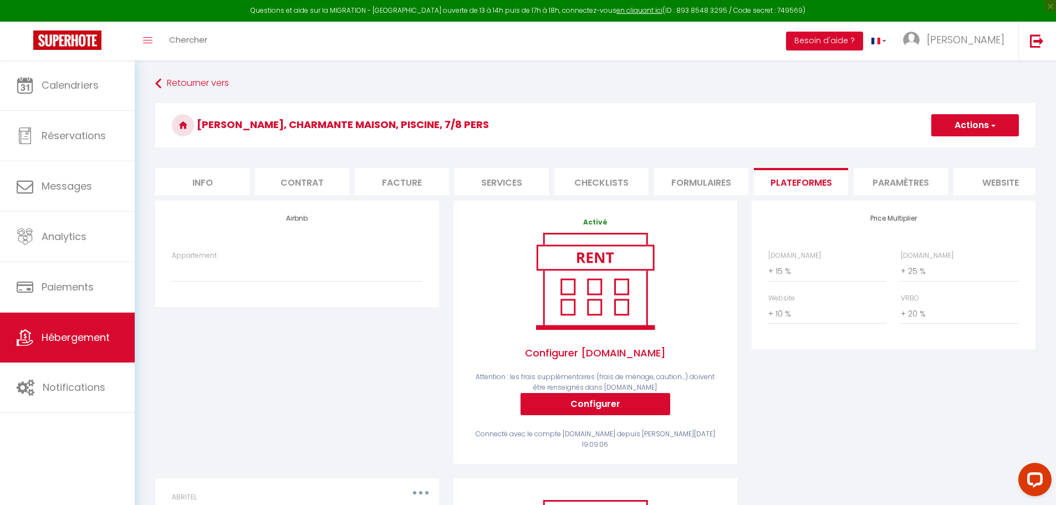
click at [993, 181] on li "website" at bounding box center [1000, 181] width 94 height 27
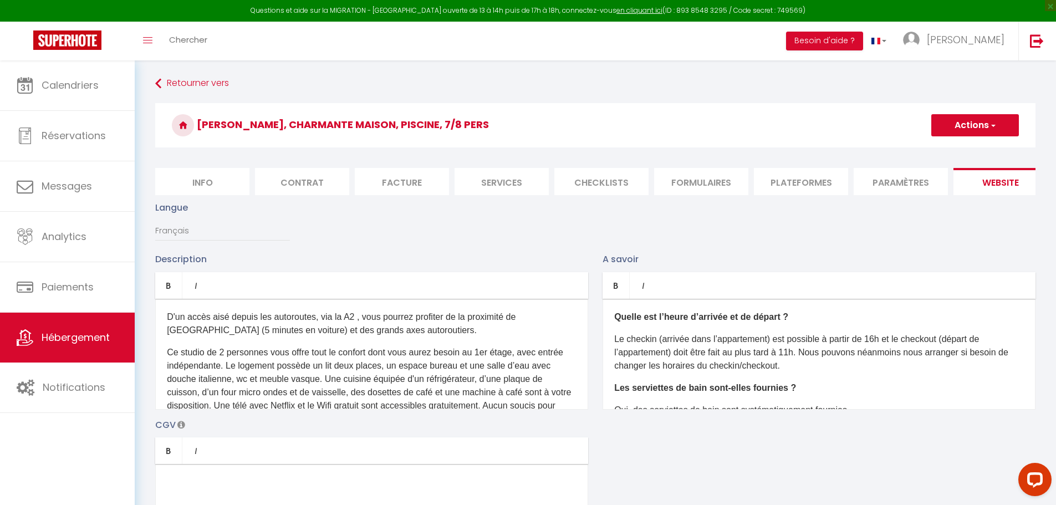
scroll to position [0, 117]
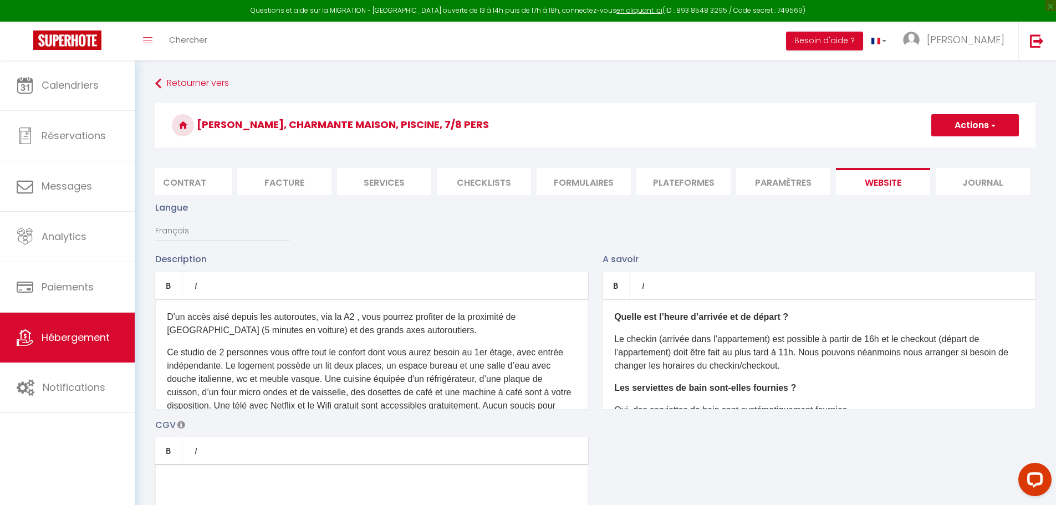
drag, startPoint x: 920, startPoint y: 195, endPoint x: 1063, endPoint y: 192, distance: 143.6
click at [1056, 192] on html "Questions et aide sur la MIGRATION - [GEOGRAPHIC_DATA] ouverte de 13 à 14h puis…" at bounding box center [528, 252] width 1056 height 505
click at [962, 33] on span "[PERSON_NAME]" at bounding box center [966, 40] width 78 height 14
click at [966, 82] on link "Paramètres" at bounding box center [974, 77] width 82 height 19
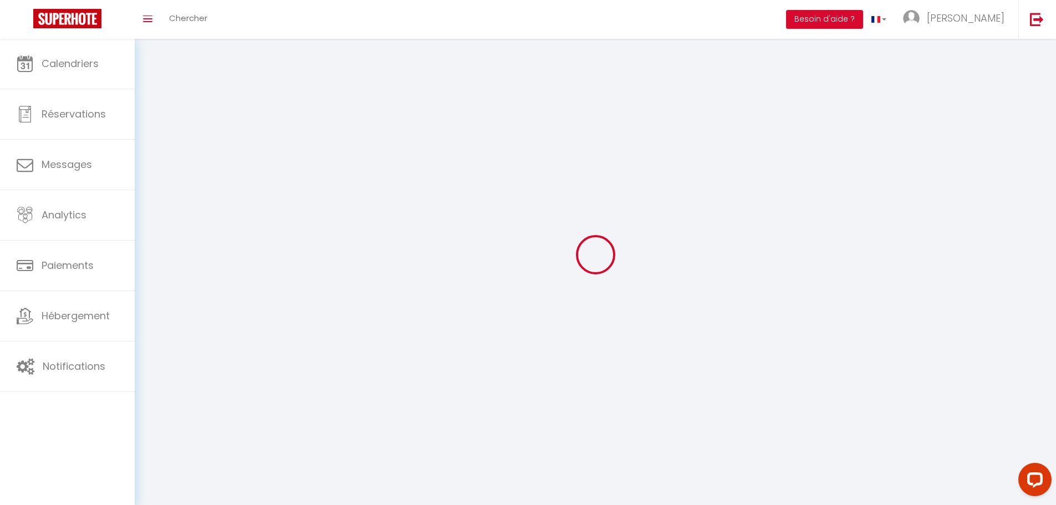
type input "[PERSON_NAME]"
type input "CHAUVET"
type input "0647733095"
type input "[STREET_ADDRESS][PERSON_NAME]"
type input "33540"
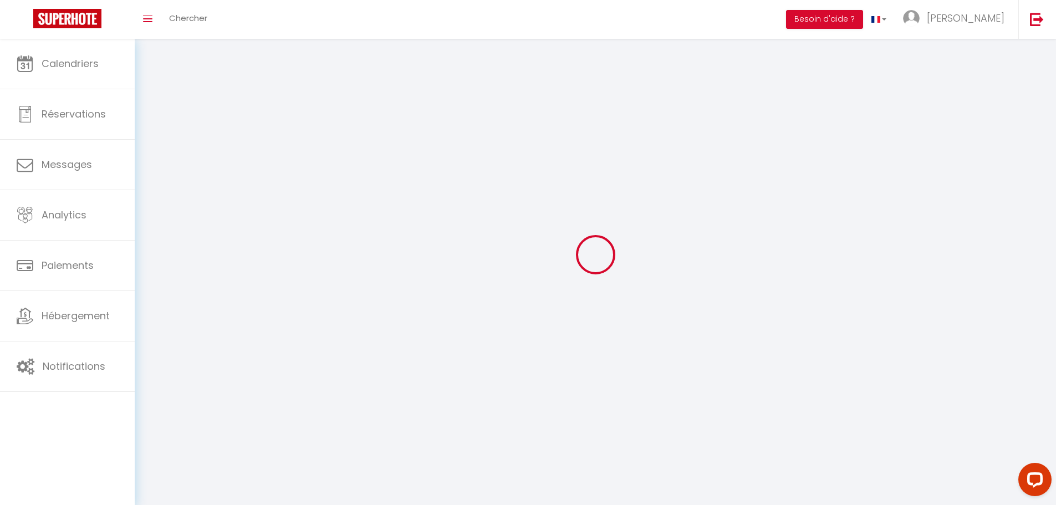
type input "BLASIMON"
select select "28"
type input "fevjFwLlCubCGRqElPBtTb1q1"
type input "Kj8fjkFXenqf1416OSdddZT5Q"
select select "fr"
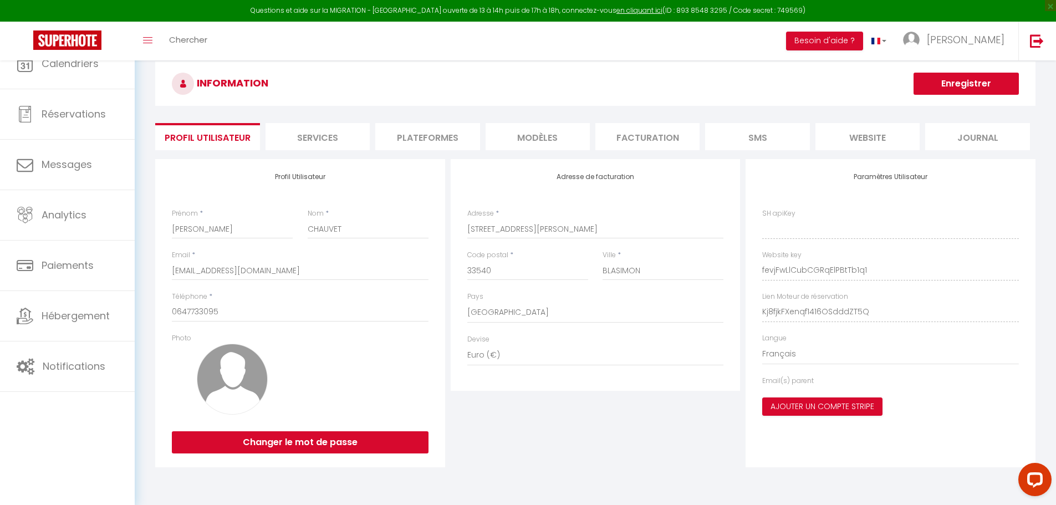
type input "fevjFwLlCubCGRqElPBtTb1q1"
type input "Kj8fjkFXenqf1416OSdddZT5Q"
type input "[URL][DOMAIN_NAME]"
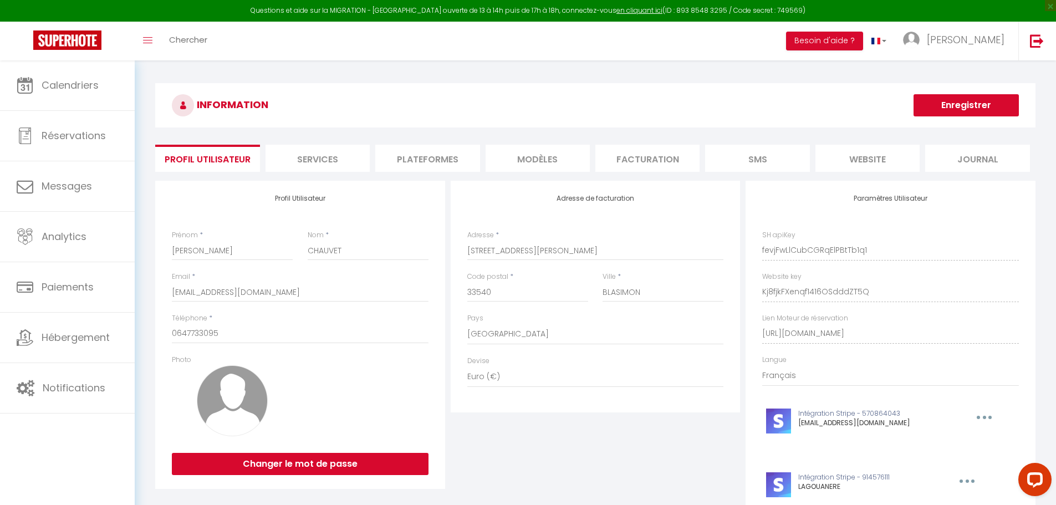
click at [403, 155] on li "Plateformes" at bounding box center [427, 158] width 104 height 27
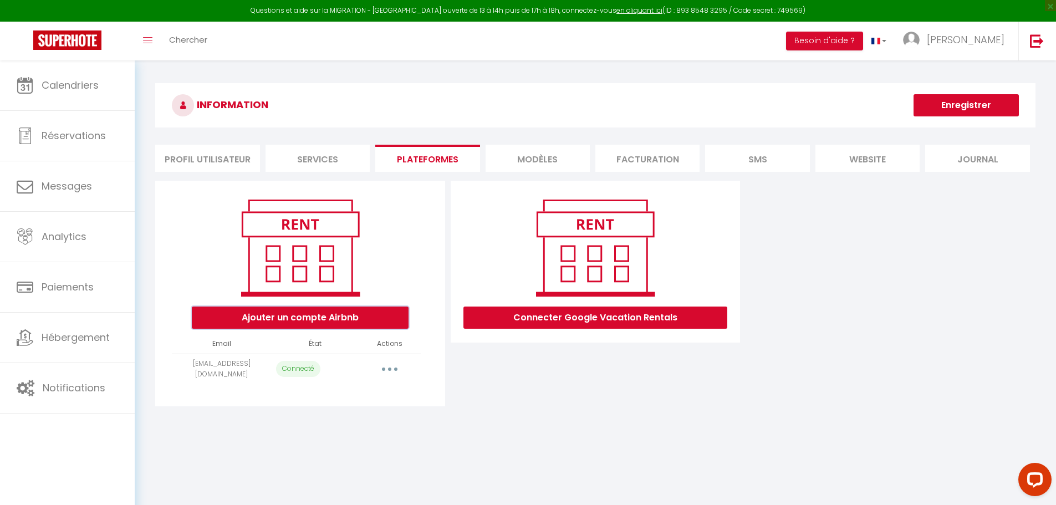
click at [352, 321] on button "Ajouter un compte Airbnb" at bounding box center [300, 317] width 217 height 22
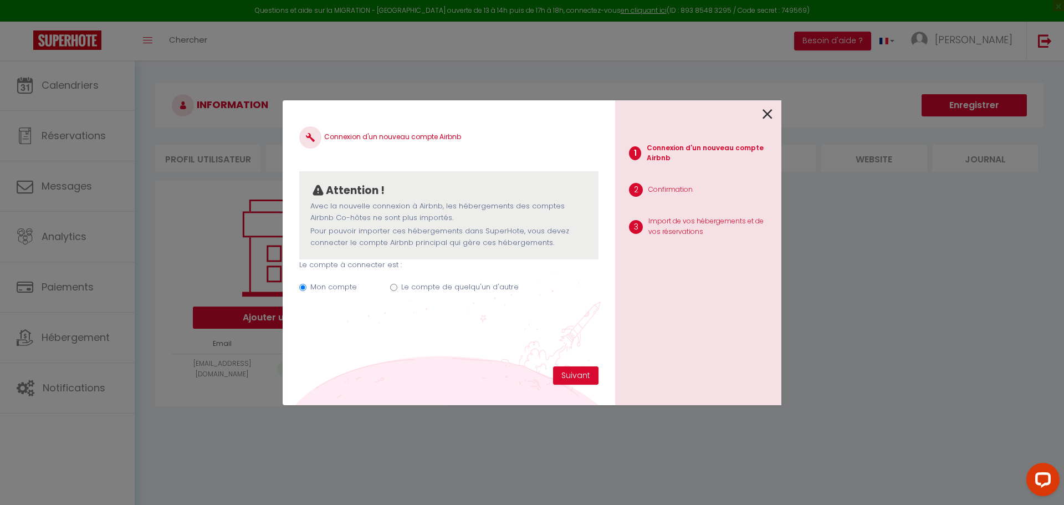
click at [397, 284] on div "Mon compte Le compte de quelqu'un d'autre" at bounding box center [448, 288] width 299 height 37
click at [395, 285] on input "Le compte de quelqu'un d'autre" at bounding box center [393, 287] width 7 height 7
radio input "true"
radio input "false"
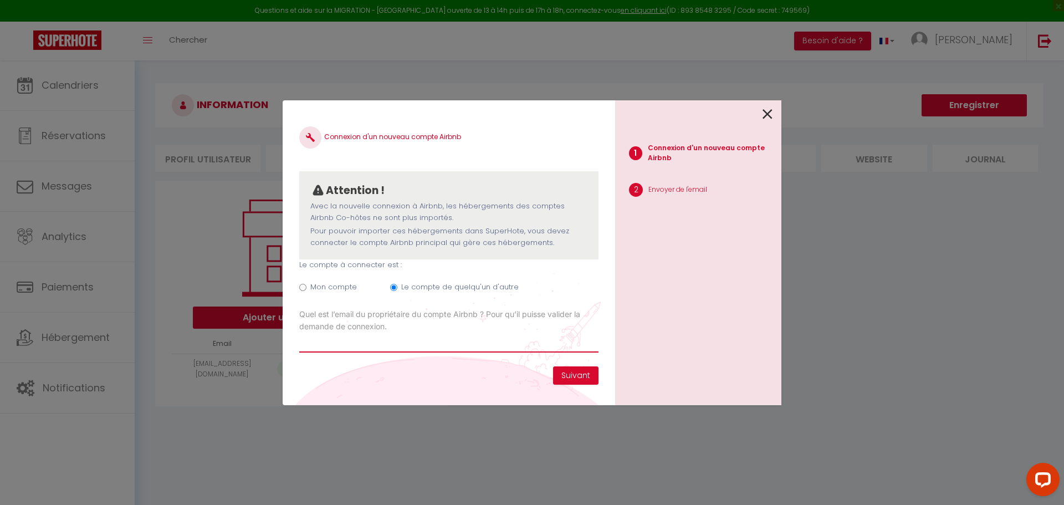
click at [340, 341] on input "Email connexion Airbnb" at bounding box center [448, 343] width 299 height 20
click at [329, 344] on input "Email connexion Airbnb" at bounding box center [448, 343] width 299 height 20
paste input "[EMAIL_ADDRESS][DOMAIN_NAME]"
type input "[EMAIL_ADDRESS][DOMAIN_NAME]"
click at [589, 378] on button "Suivant" at bounding box center [575, 375] width 45 height 19
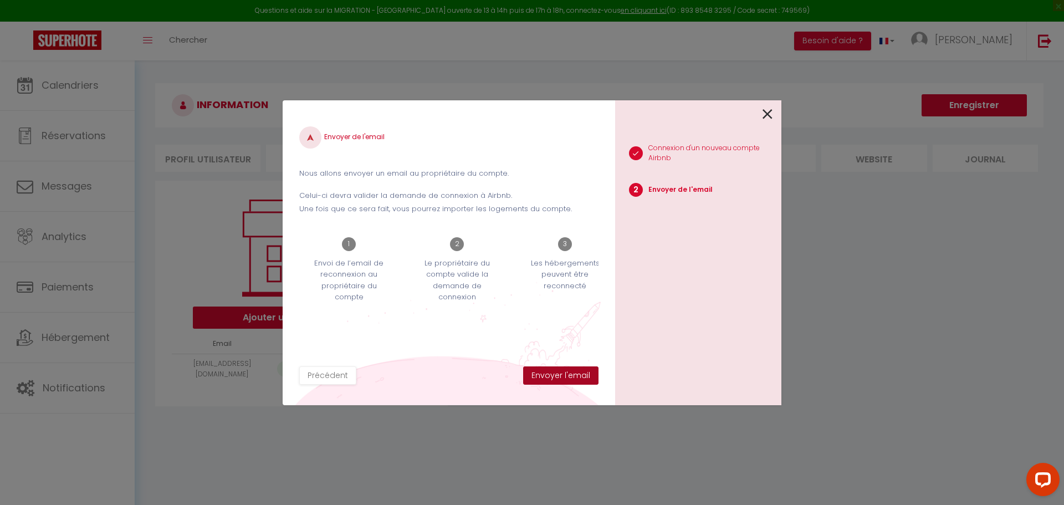
click at [566, 372] on button "Envoyer l'email" at bounding box center [560, 375] width 75 height 19
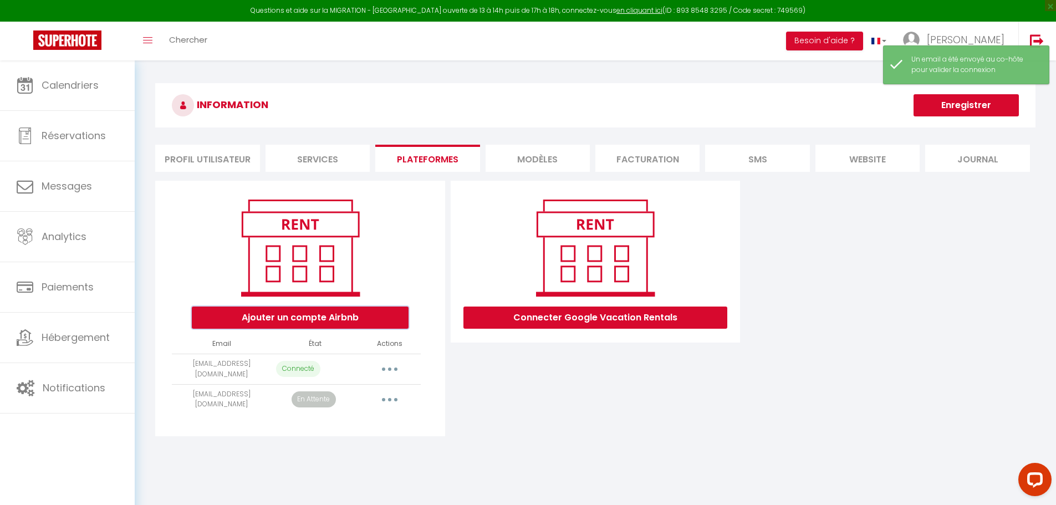
click at [300, 325] on button "Ajouter un compte Airbnb" at bounding box center [300, 317] width 217 height 22
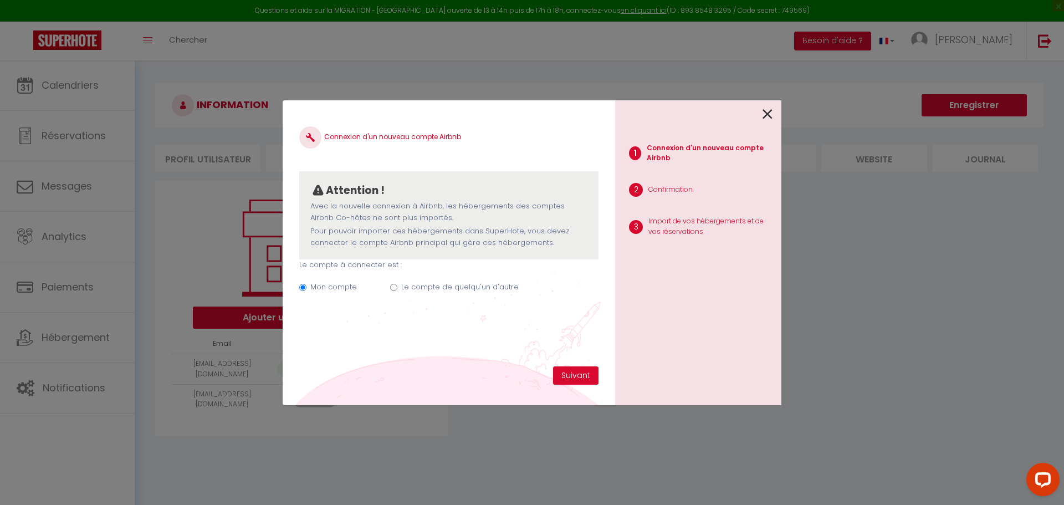
click at [454, 286] on label "Le compte de quelqu'un d'autre" at bounding box center [459, 287] width 117 height 11
click at [397, 286] on input "Le compte de quelqu'un d'autre" at bounding box center [393, 287] width 7 height 7
radio input "true"
radio input "false"
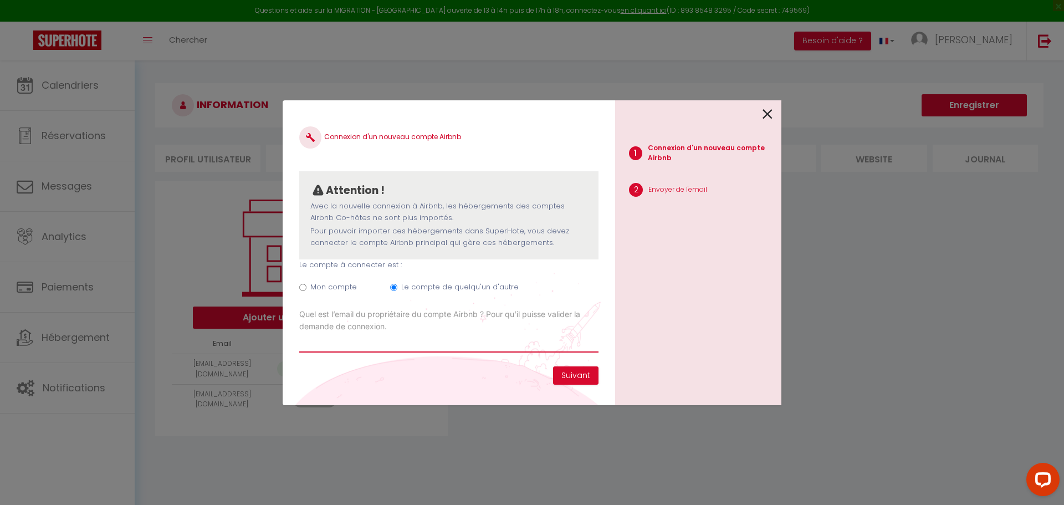
click at [335, 337] on input "Email connexion Airbnb" at bounding box center [448, 343] width 299 height 20
paste input "[PERSON_NAME][EMAIL_ADDRESS][DOMAIN_NAME]"
type input "[PERSON_NAME][EMAIL_ADDRESS][DOMAIN_NAME]"
click at [574, 374] on button "Suivant" at bounding box center [575, 375] width 45 height 19
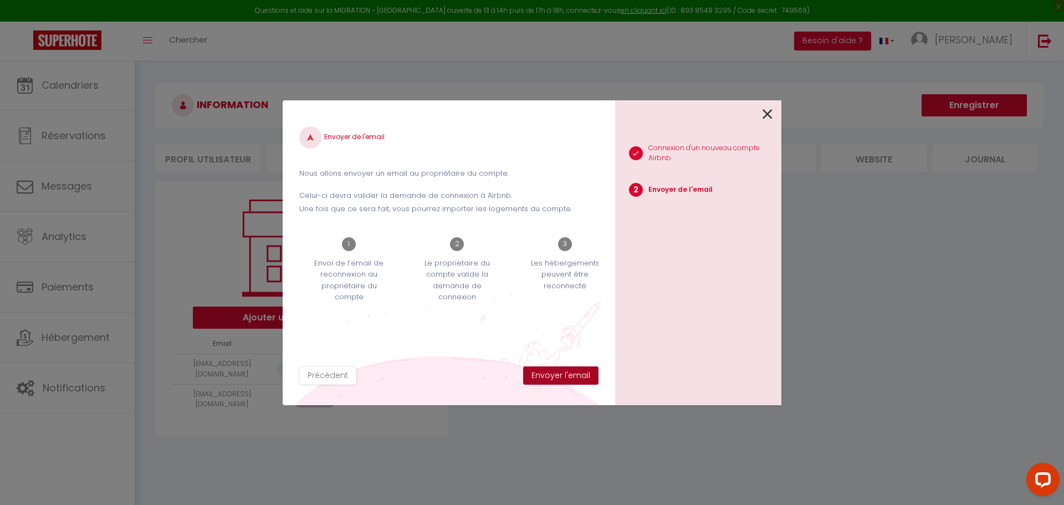
click at [574, 374] on button "Envoyer l'email" at bounding box center [560, 375] width 75 height 19
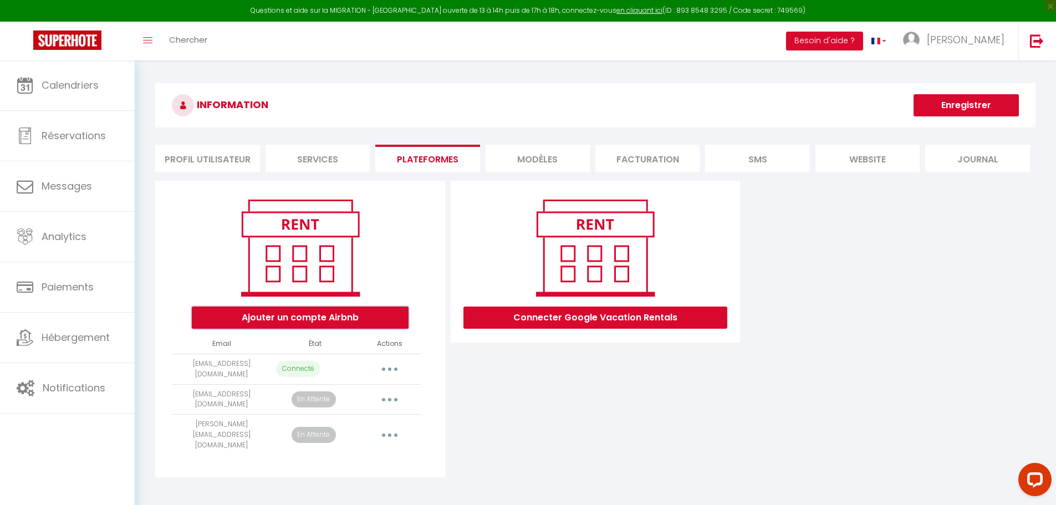
click at [380, 321] on button "Ajouter un compte Airbnb" at bounding box center [300, 317] width 217 height 22
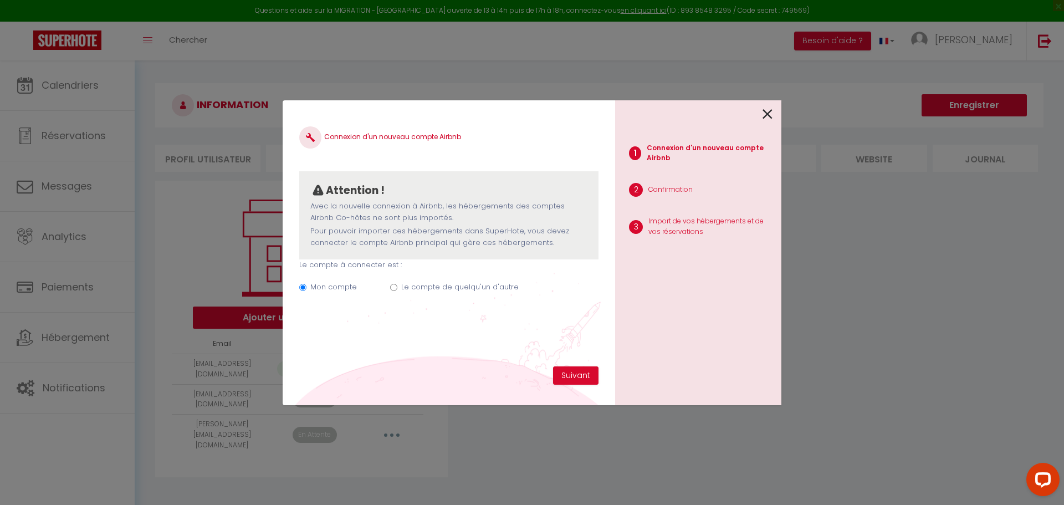
click at [499, 287] on label "Le compte de quelqu'un d'autre" at bounding box center [459, 287] width 117 height 11
click at [397, 287] on input "Le compte de quelqu'un d'autre" at bounding box center [393, 287] width 7 height 7
radio input "true"
radio input "false"
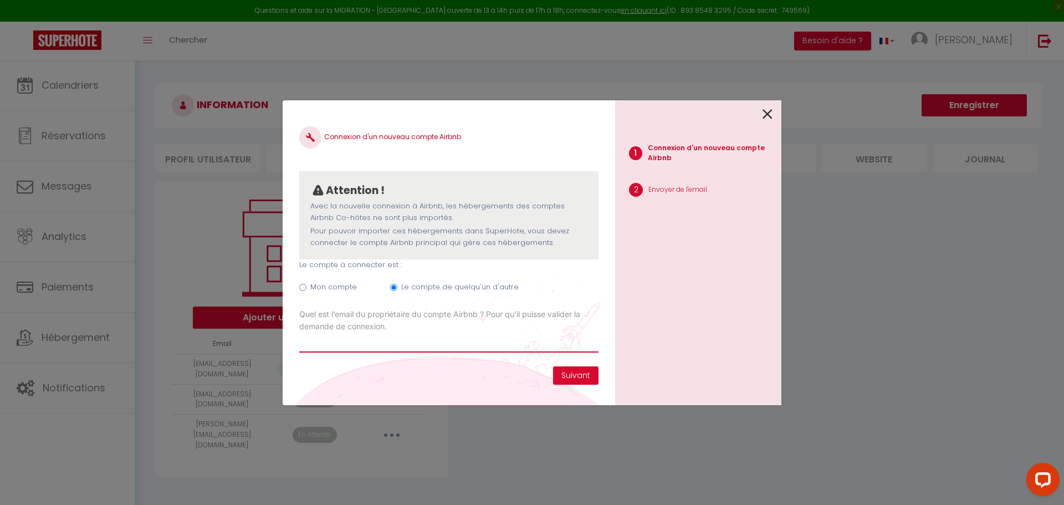
drag, startPoint x: 415, startPoint y: 340, endPoint x: 408, endPoint y: 352, distance: 13.6
click at [415, 340] on input "Email connexion Airbnb" at bounding box center [448, 343] width 299 height 20
paste input "[EMAIL_ADDRESS][DOMAIN_NAME]"
type input "[EMAIL_ADDRESS][DOMAIN_NAME]"
click at [576, 379] on button "Suivant" at bounding box center [575, 375] width 45 height 19
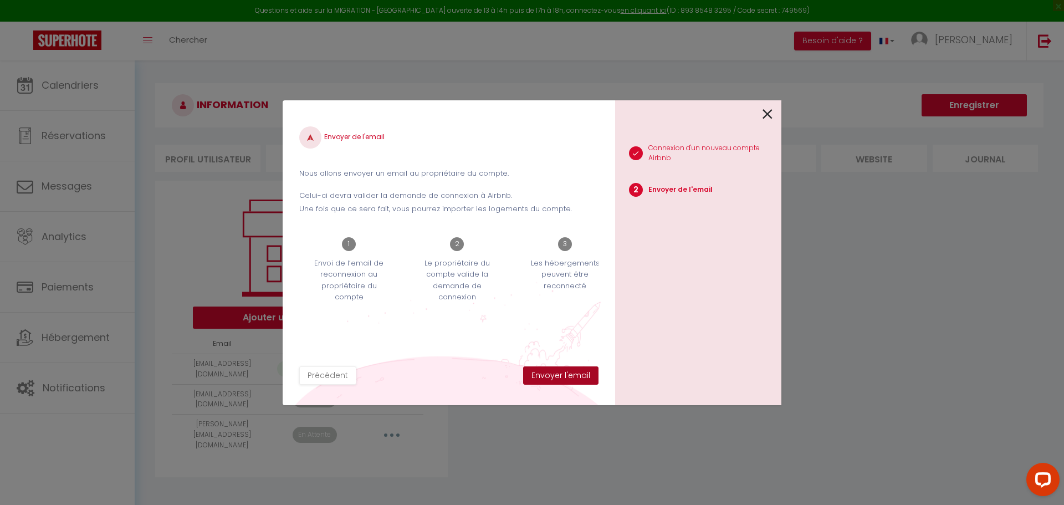
click at [576, 376] on button "Envoyer l'email" at bounding box center [560, 375] width 75 height 19
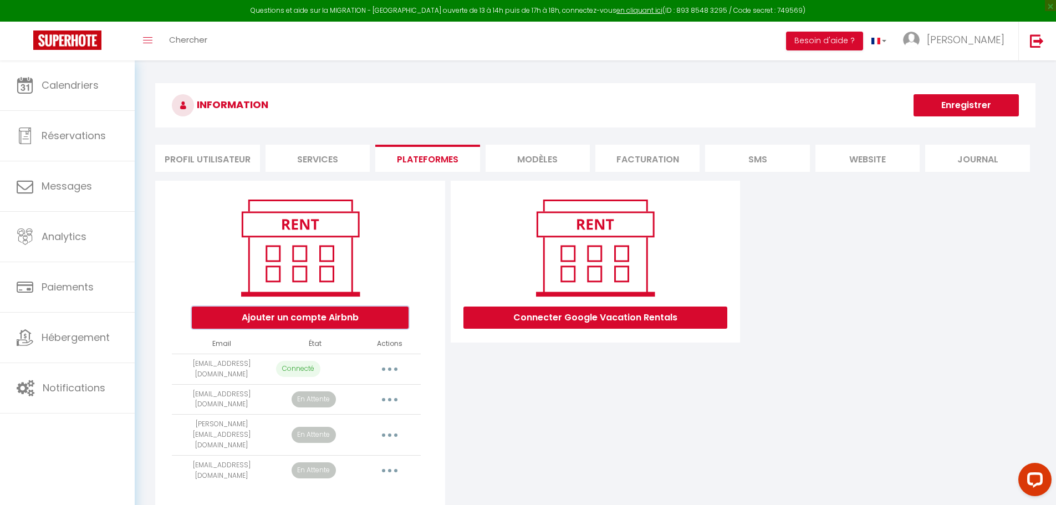
click at [319, 316] on button "Ajouter un compte Airbnb" at bounding box center [300, 317] width 217 height 22
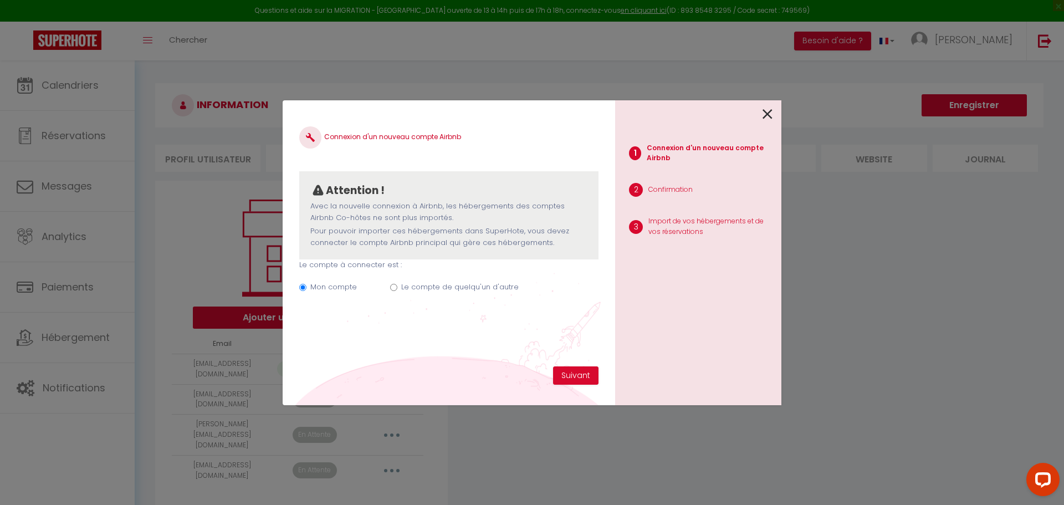
click at [456, 290] on label "Le compte de quelqu'un d'autre" at bounding box center [459, 287] width 117 height 11
click at [397, 290] on input "Le compte de quelqu'un d'autre" at bounding box center [393, 287] width 7 height 7
radio input "true"
radio input "false"
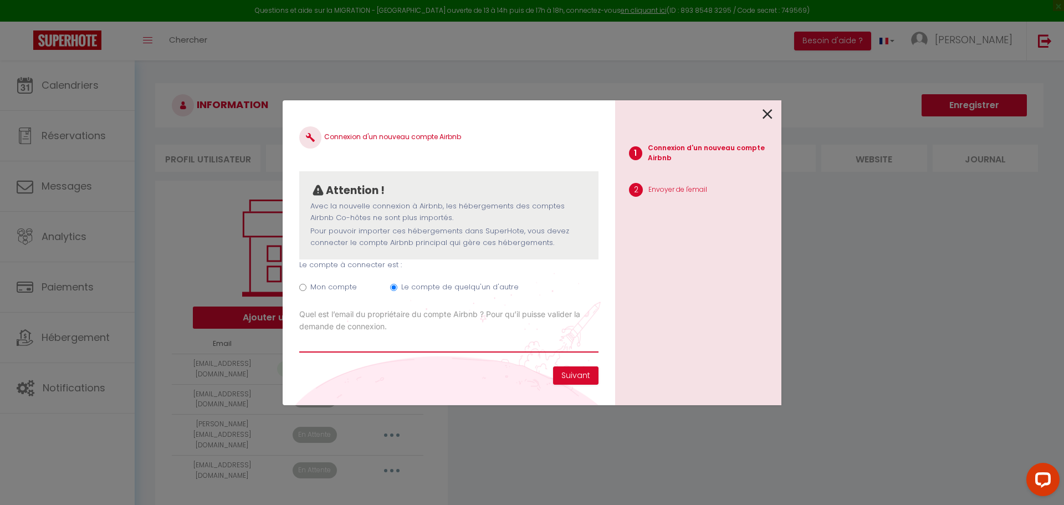
click at [441, 341] on input "Email connexion Airbnb" at bounding box center [448, 343] width 299 height 20
paste input "[EMAIL_ADDRESS][DOMAIN_NAME]"
type input "[EMAIL_ADDRESS][DOMAIN_NAME]"
click at [574, 372] on button "Suivant" at bounding box center [575, 375] width 45 height 19
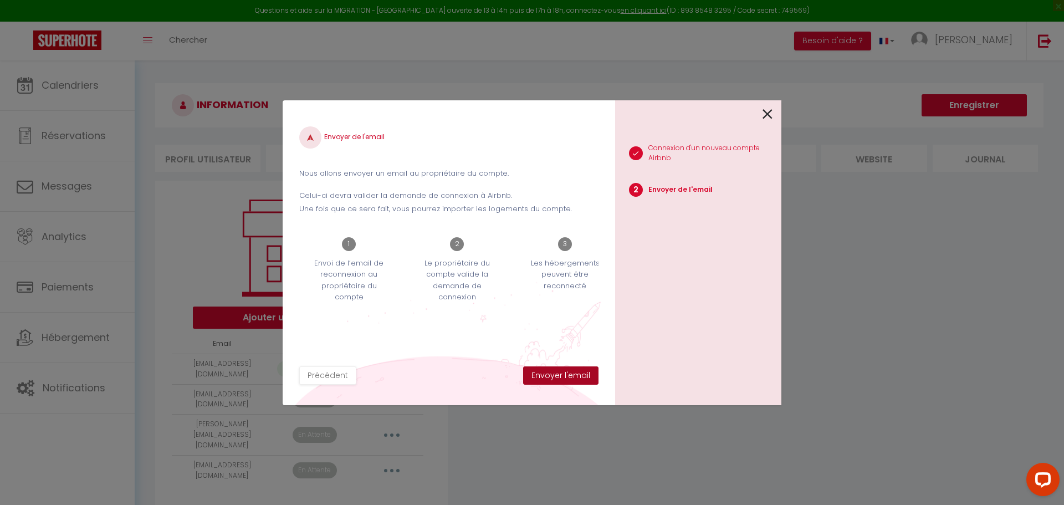
click at [576, 372] on button "Envoyer l'email" at bounding box center [560, 375] width 75 height 19
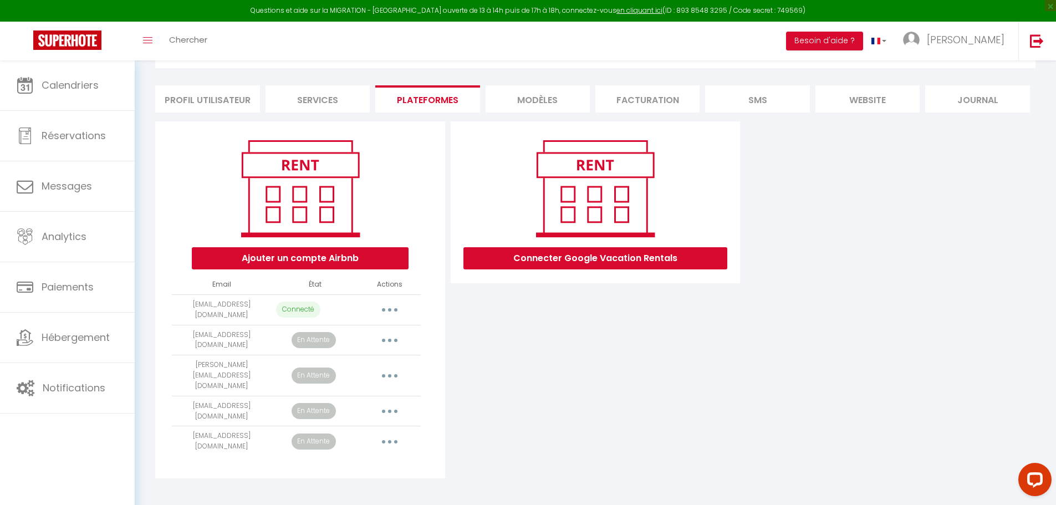
scroll to position [60, 0]
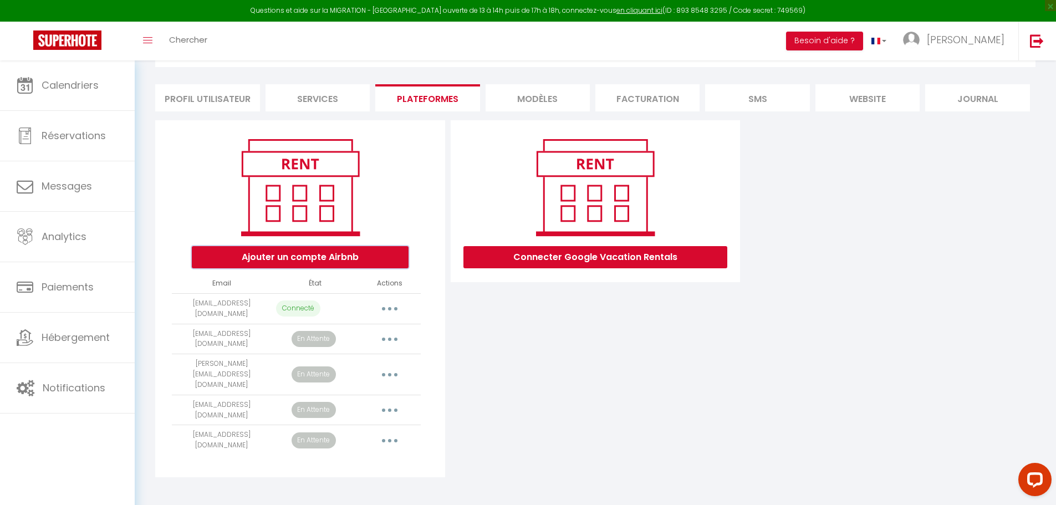
click at [298, 258] on button "Ajouter un compte Airbnb" at bounding box center [300, 257] width 217 height 22
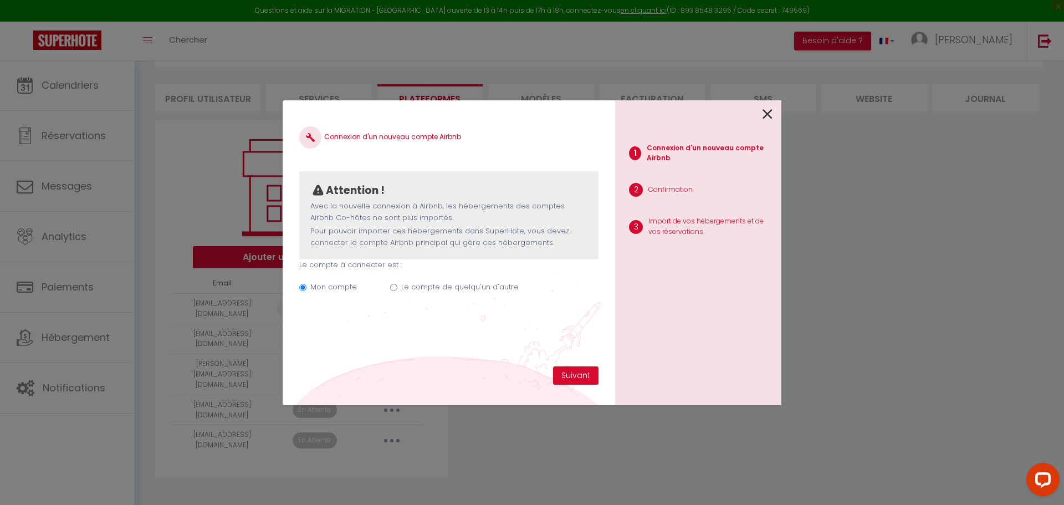
click at [487, 289] on label "Le compte de quelqu'un d'autre" at bounding box center [459, 287] width 117 height 11
click at [397, 289] on input "Le compte de quelqu'un d'autre" at bounding box center [393, 287] width 7 height 7
radio input "true"
radio input "false"
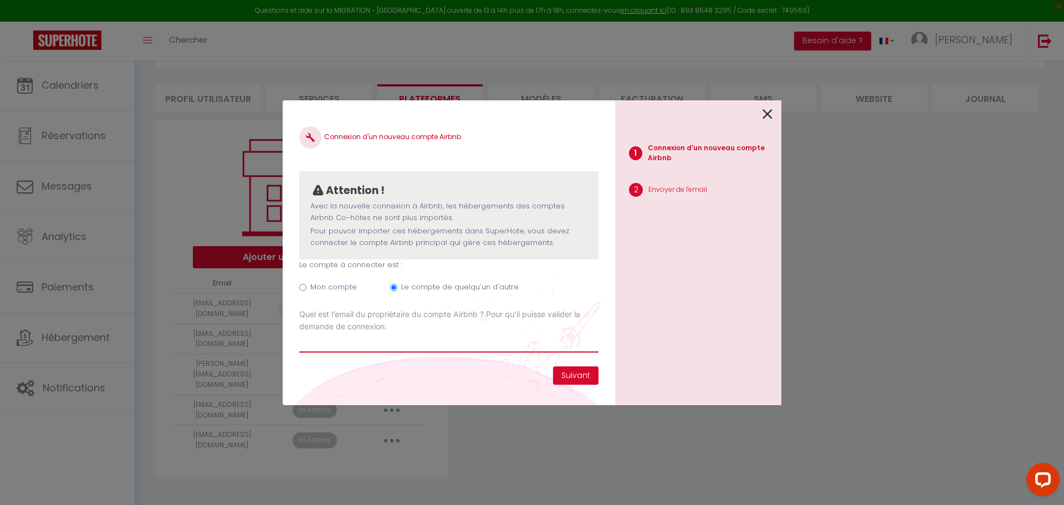
click at [448, 350] on input "Email connexion Airbnb" at bounding box center [448, 343] width 299 height 20
paste input "[EMAIL_ADDRESS][DOMAIN_NAME]"
type input "[EMAIL_ADDRESS][DOMAIN_NAME]"
click at [583, 379] on button "Suivant" at bounding box center [575, 375] width 45 height 19
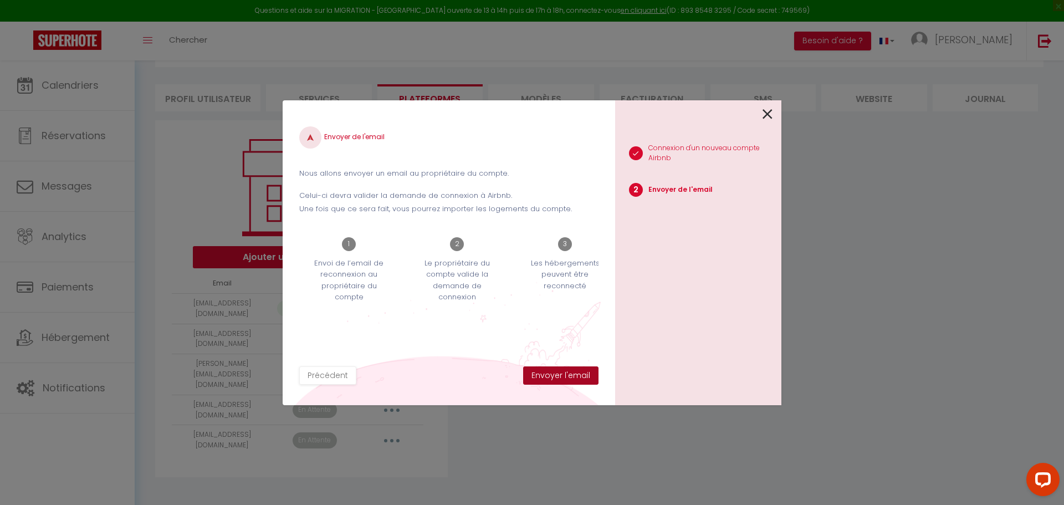
click at [581, 374] on button "Envoyer l'email" at bounding box center [560, 375] width 75 height 19
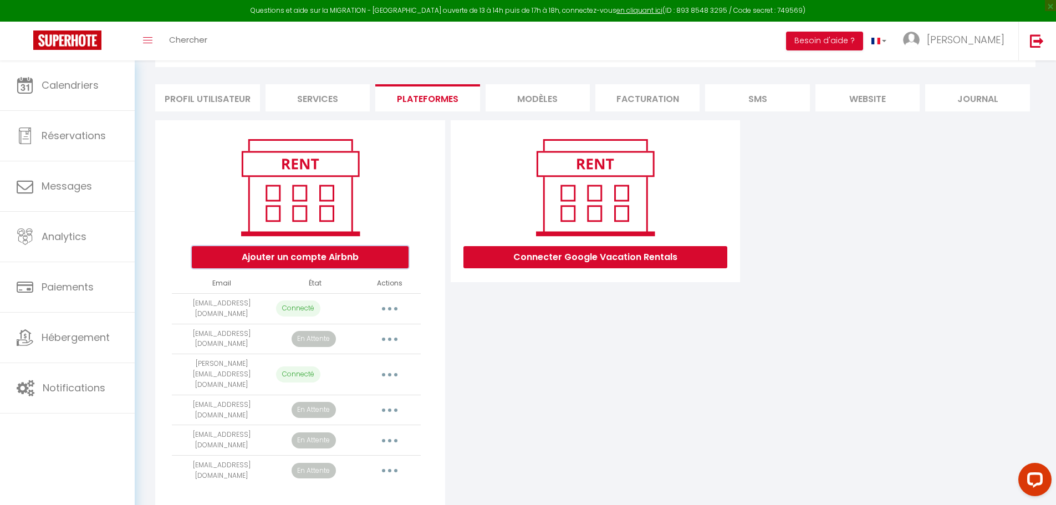
click at [340, 263] on button "Ajouter un compte Airbnb" at bounding box center [300, 257] width 217 height 22
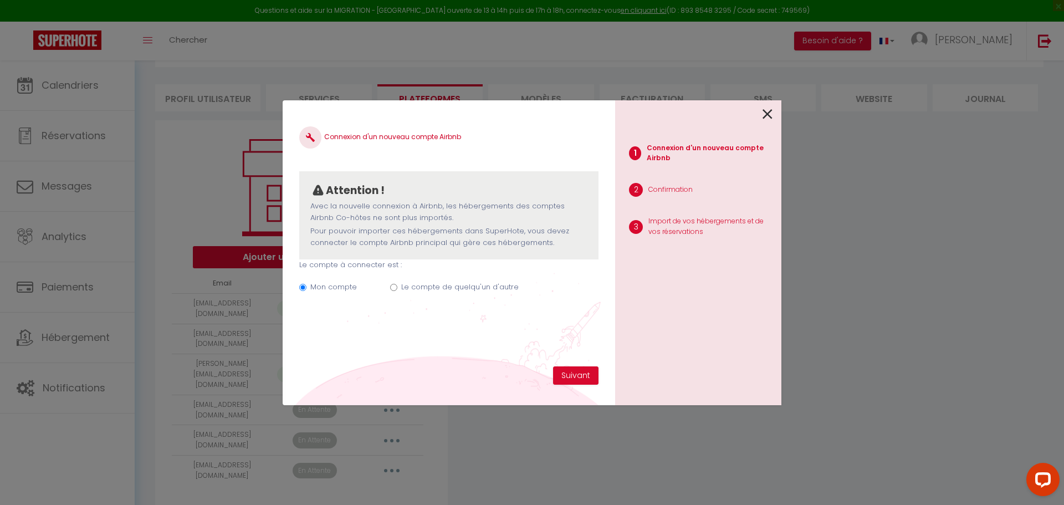
drag, startPoint x: 426, startPoint y: 287, endPoint x: 454, endPoint y: 294, distance: 29.8
click at [427, 285] on label "Le compte de quelqu'un d'autre" at bounding box center [459, 287] width 117 height 11
click at [397, 285] on input "Le compte de quelqu'un d'autre" at bounding box center [393, 287] width 7 height 7
radio input "true"
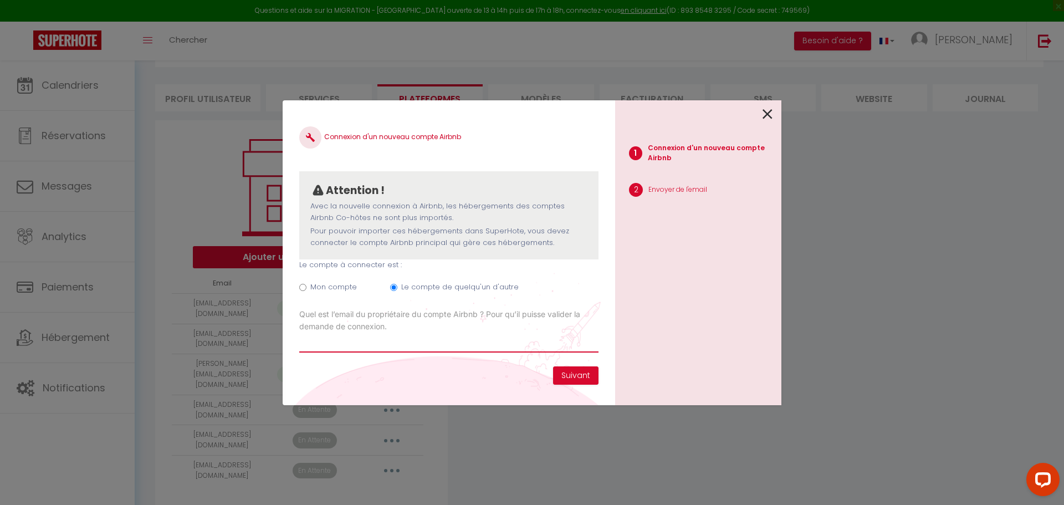
click at [474, 346] on input "Email connexion Airbnb" at bounding box center [448, 343] width 299 height 20
paste input "[EMAIL_ADDRESS][DOMAIN_NAME]"
drag, startPoint x: 570, startPoint y: 248, endPoint x: 298, endPoint y: 193, distance: 278.0
click at [298, 193] on div "Connexion d'un nouveau compte Airbnb Attention ! Avec la nouvelle connexion à […" at bounding box center [449, 252] width 333 height 305
copy div "Attention ! Avec la nouvelle connexion à [GEOGRAPHIC_DATA], les hébergements de…"
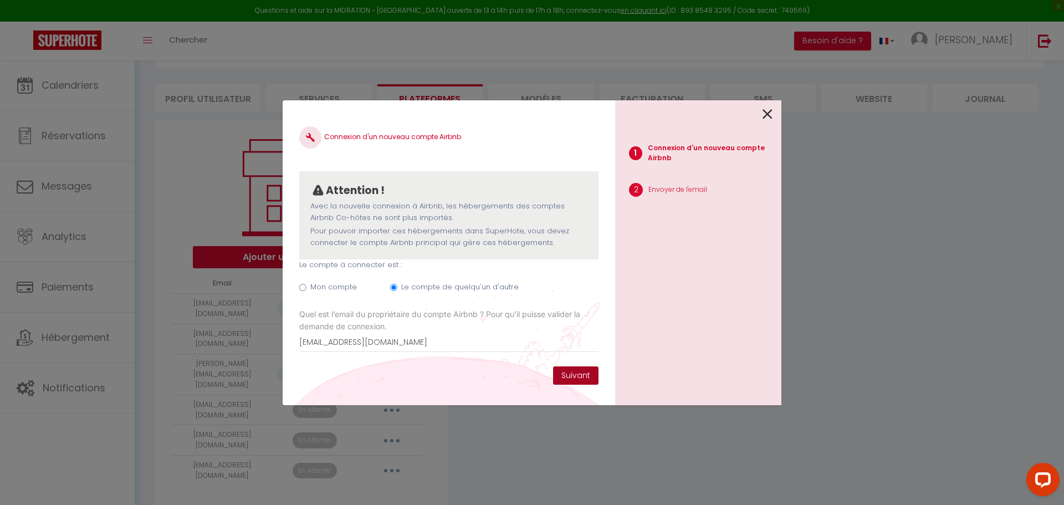
click at [571, 372] on button "Suivant" at bounding box center [575, 375] width 45 height 19
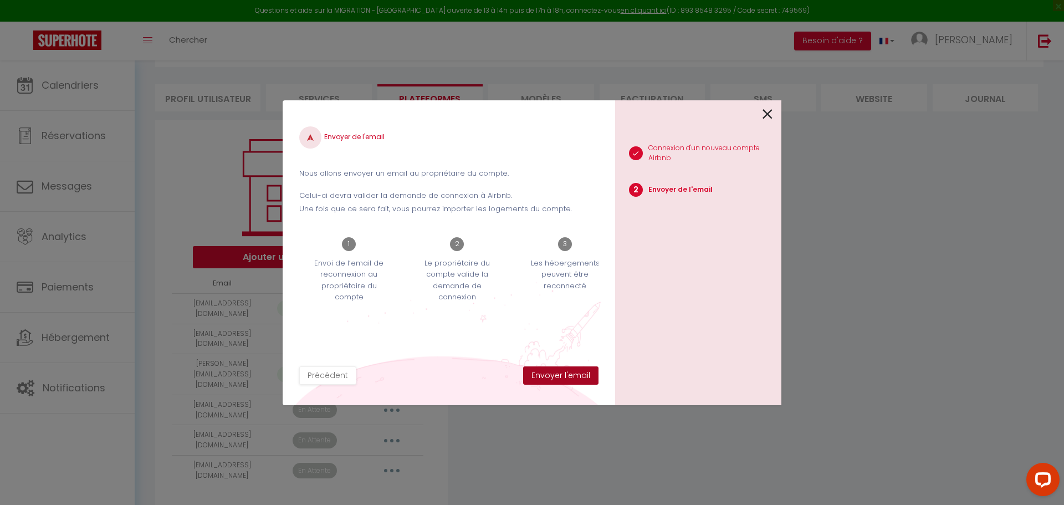
click at [571, 372] on button "Envoyer l'email" at bounding box center [560, 375] width 75 height 19
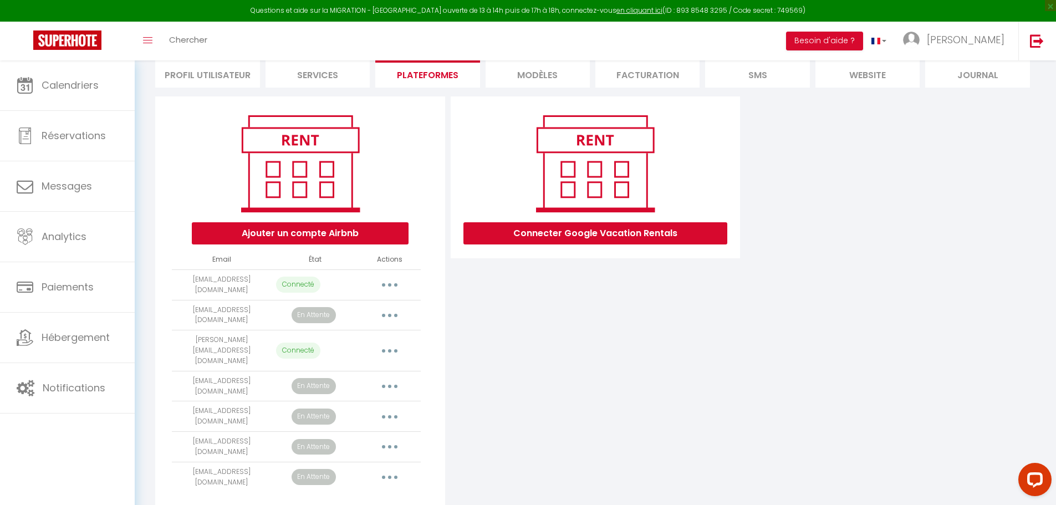
scroll to position [104, 0]
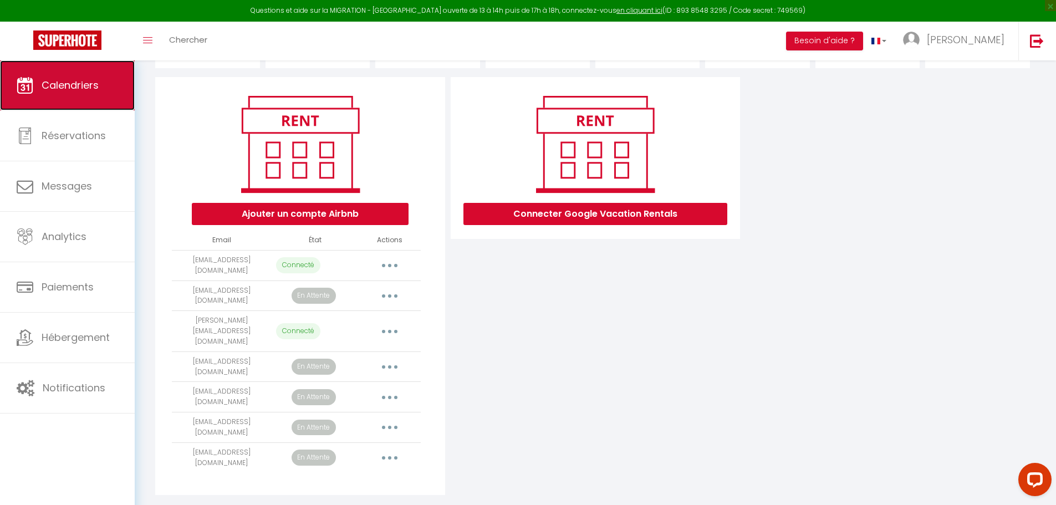
click at [122, 84] on link "Calendriers" at bounding box center [67, 85] width 135 height 50
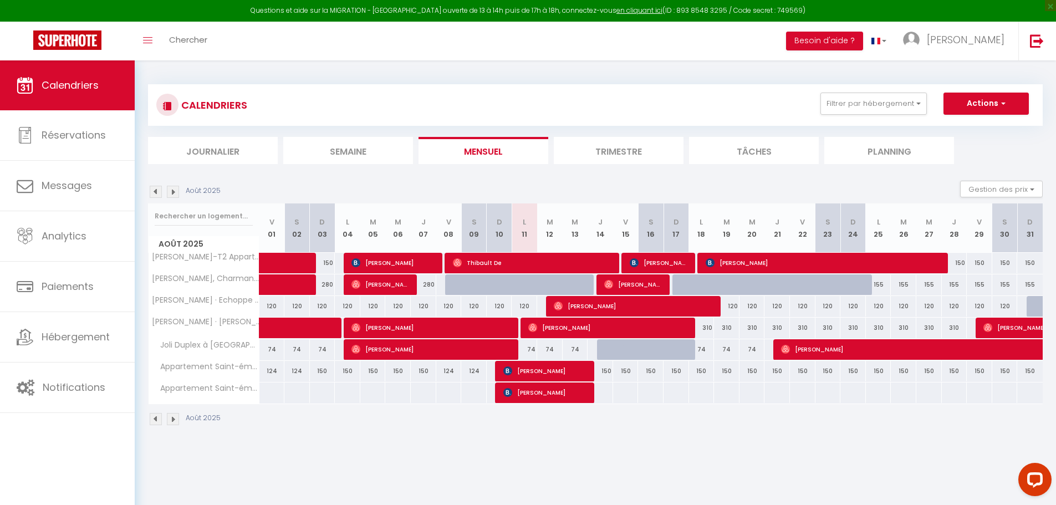
click at [213, 373] on span "Appartement Saint-émilion" at bounding box center [205, 367] width 111 height 12
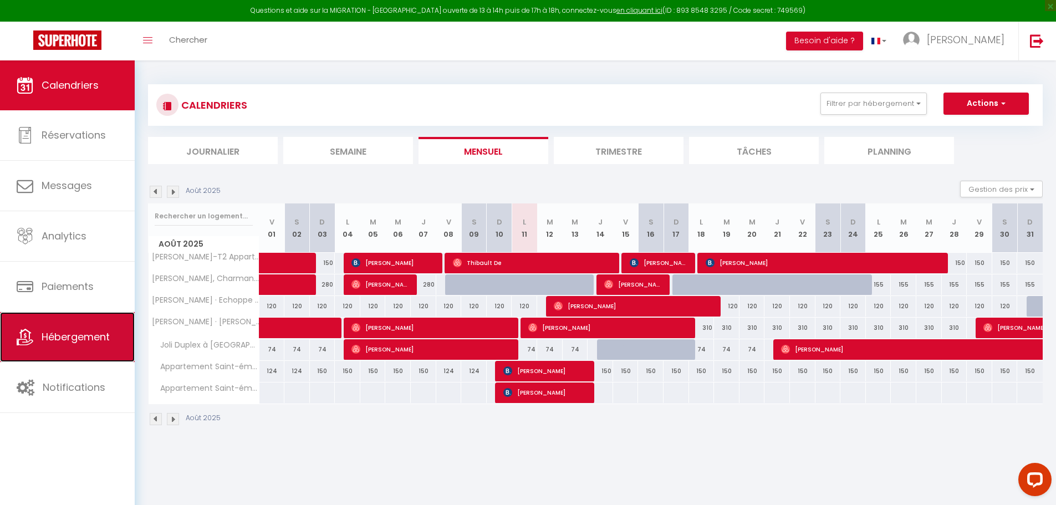
click at [97, 331] on span "Hébergement" at bounding box center [76, 337] width 68 height 14
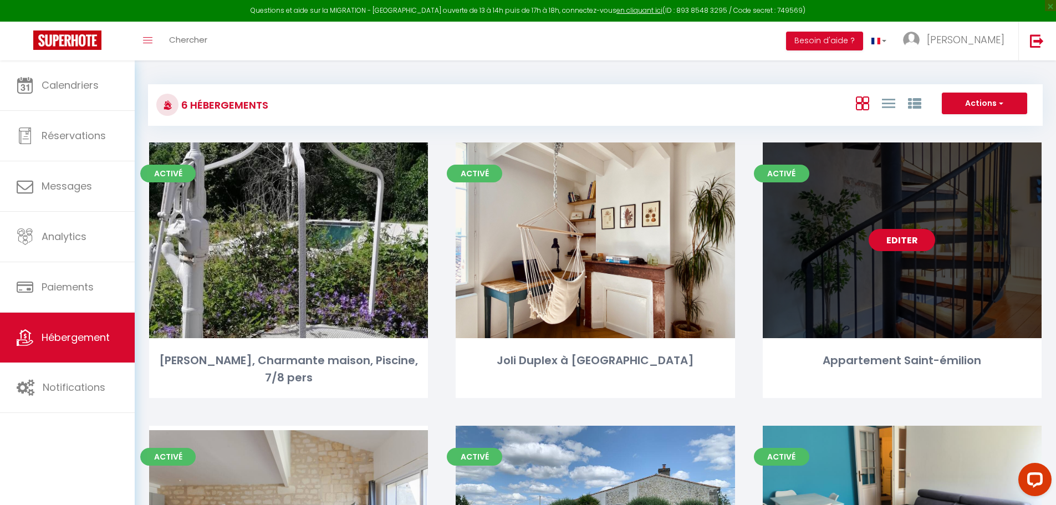
click at [909, 238] on link "Editer" at bounding box center [901, 240] width 67 height 22
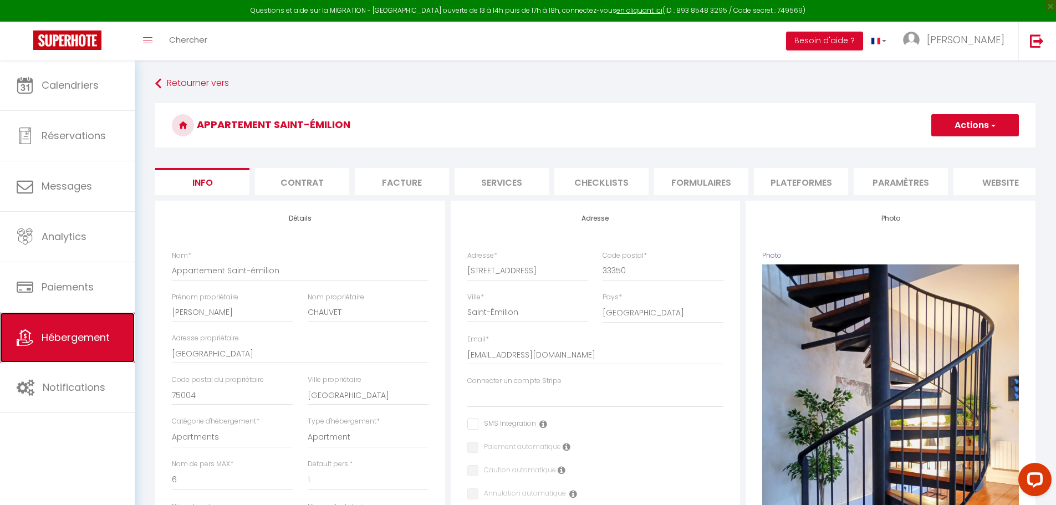
click at [109, 333] on span "Hébergement" at bounding box center [76, 337] width 68 height 14
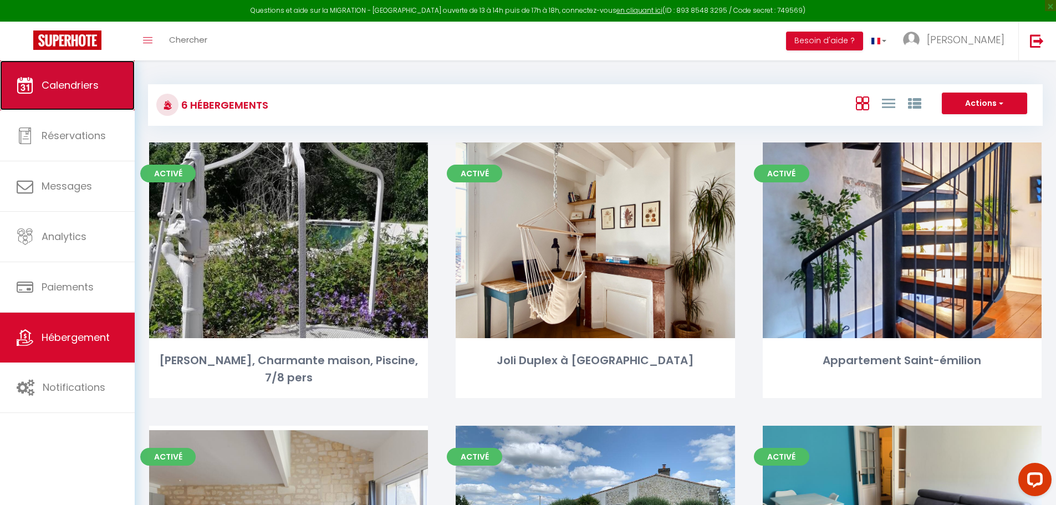
click at [60, 98] on link "Calendriers" at bounding box center [67, 85] width 135 height 50
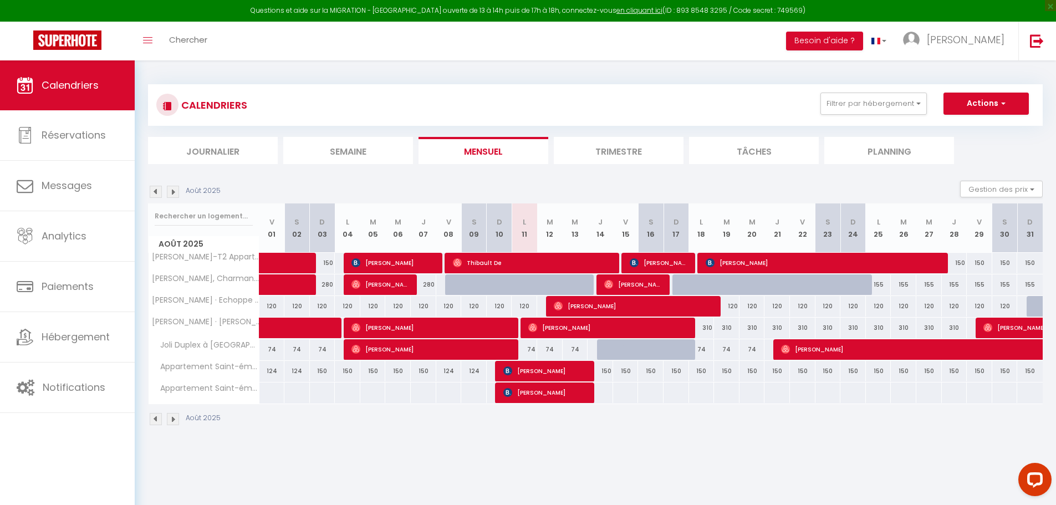
click at [175, 196] on img at bounding box center [173, 192] width 12 height 12
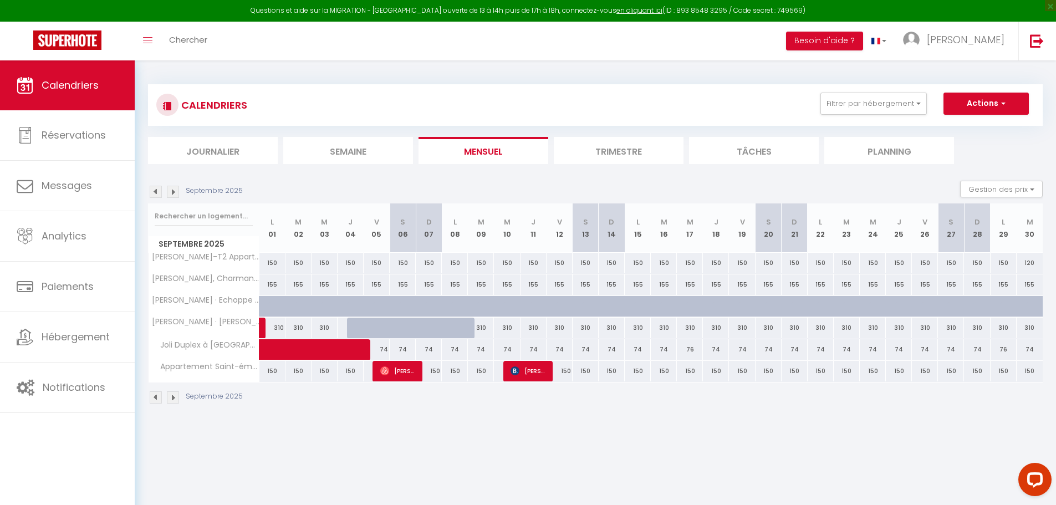
click at [151, 192] on img at bounding box center [156, 192] width 12 height 12
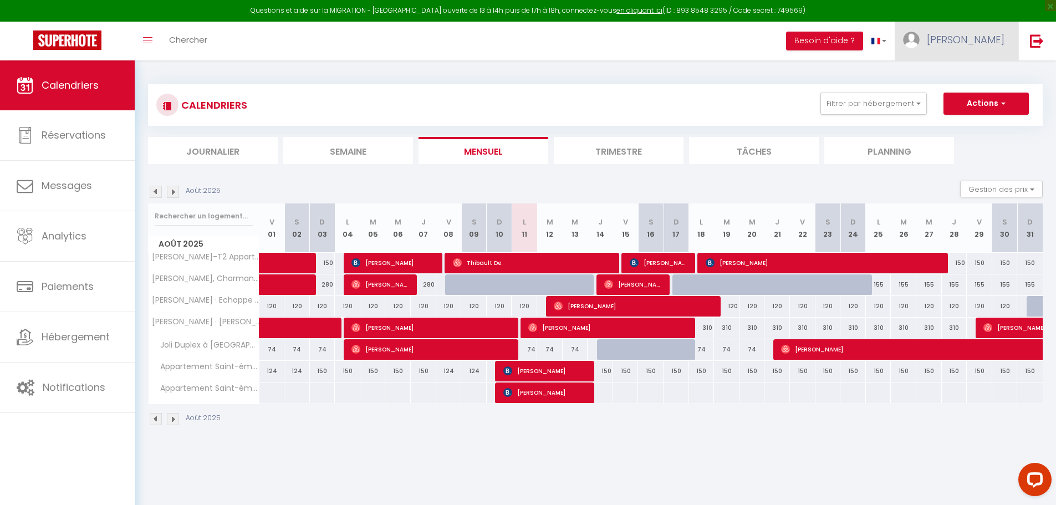
click at [998, 33] on span "[PERSON_NAME]" at bounding box center [966, 40] width 78 height 14
click at [975, 81] on link "Paramètres" at bounding box center [974, 77] width 82 height 19
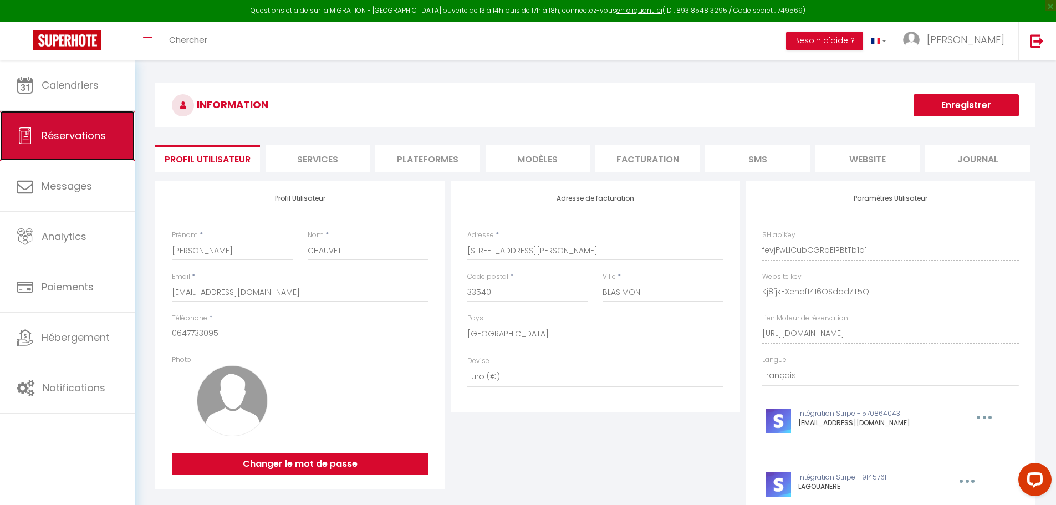
click at [54, 142] on span "Réservations" at bounding box center [74, 136] width 64 height 14
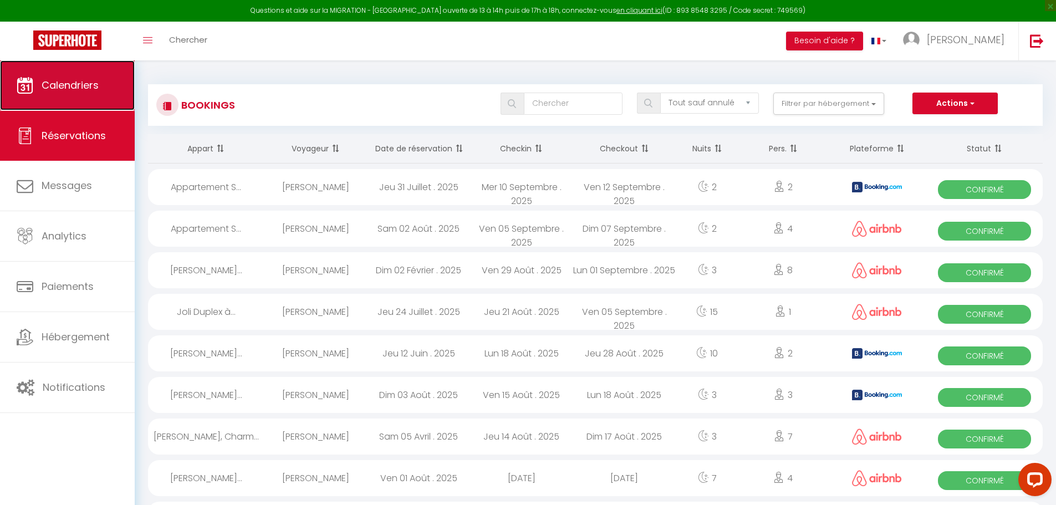
click at [80, 92] on link "Calendriers" at bounding box center [67, 85] width 135 height 50
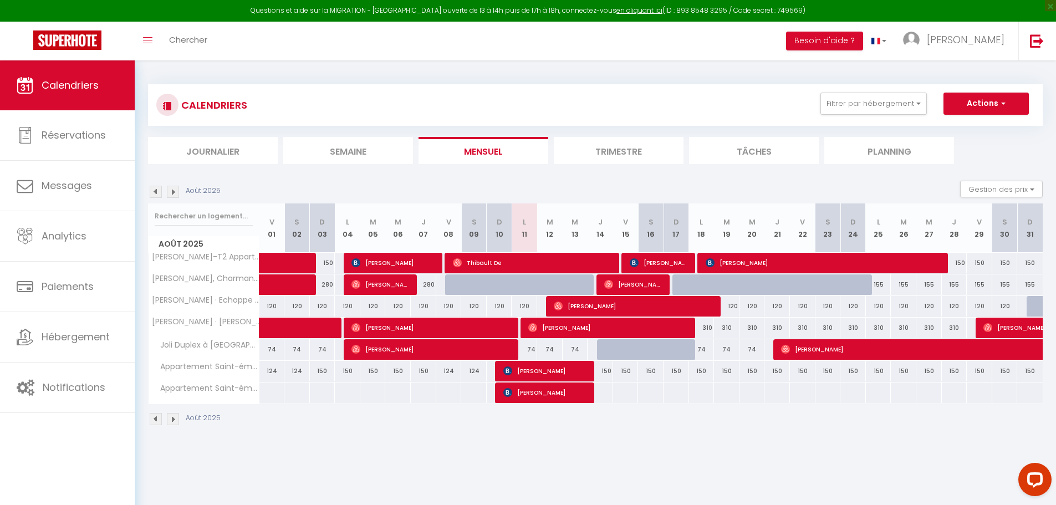
click at [176, 194] on img at bounding box center [173, 192] width 12 height 12
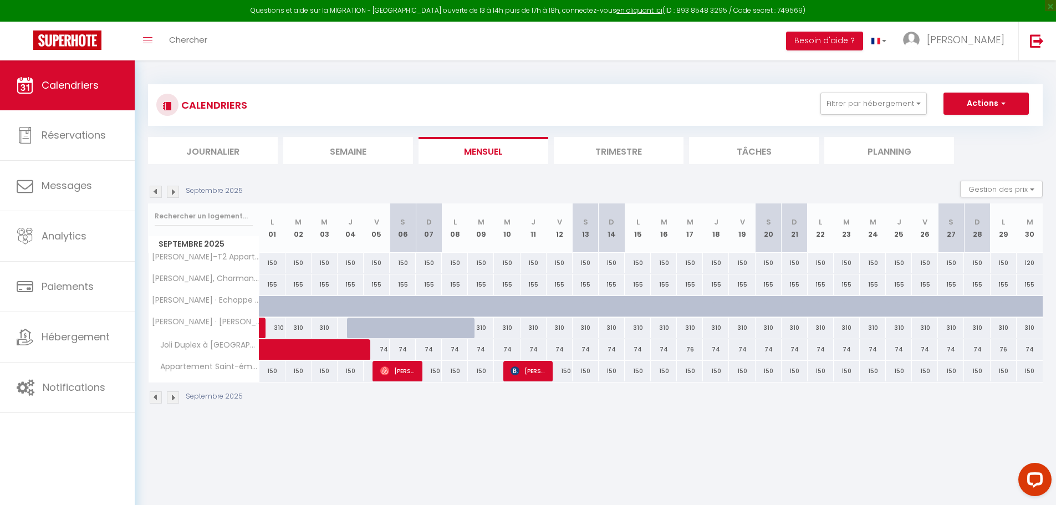
click at [152, 188] on img at bounding box center [156, 192] width 12 height 12
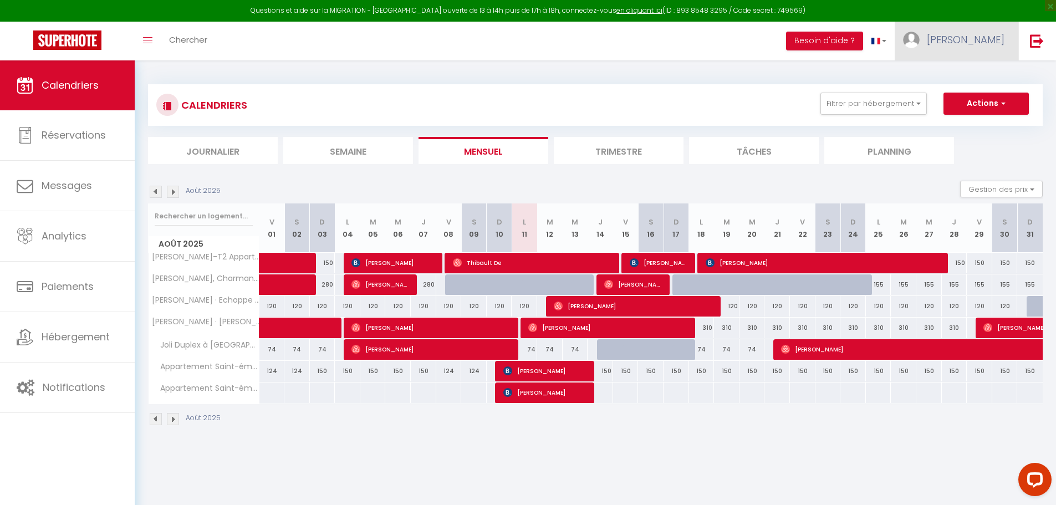
click at [971, 40] on span "[PERSON_NAME]" at bounding box center [966, 40] width 78 height 14
click at [969, 76] on link "Paramètres" at bounding box center [974, 77] width 82 height 19
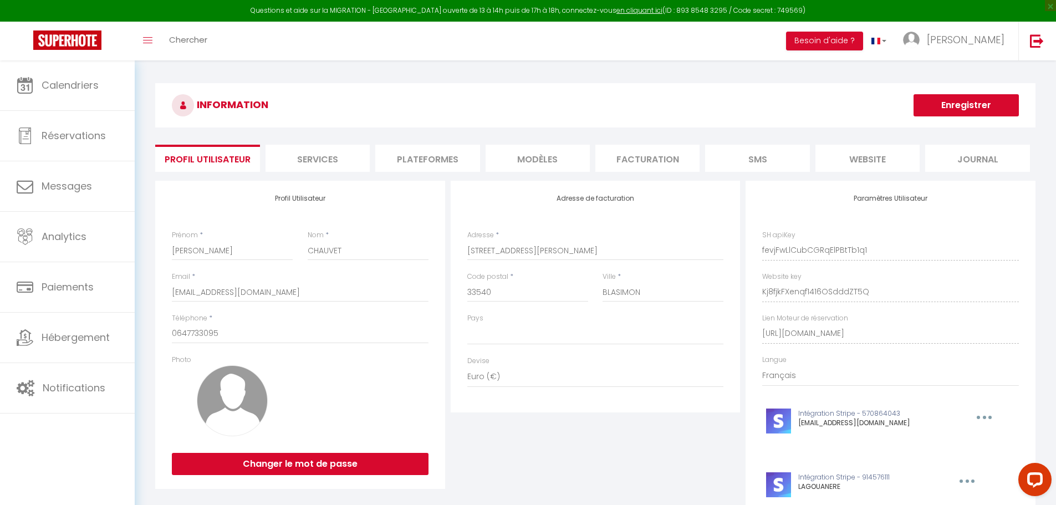
click at [437, 157] on li "Plateformes" at bounding box center [427, 158] width 104 height 27
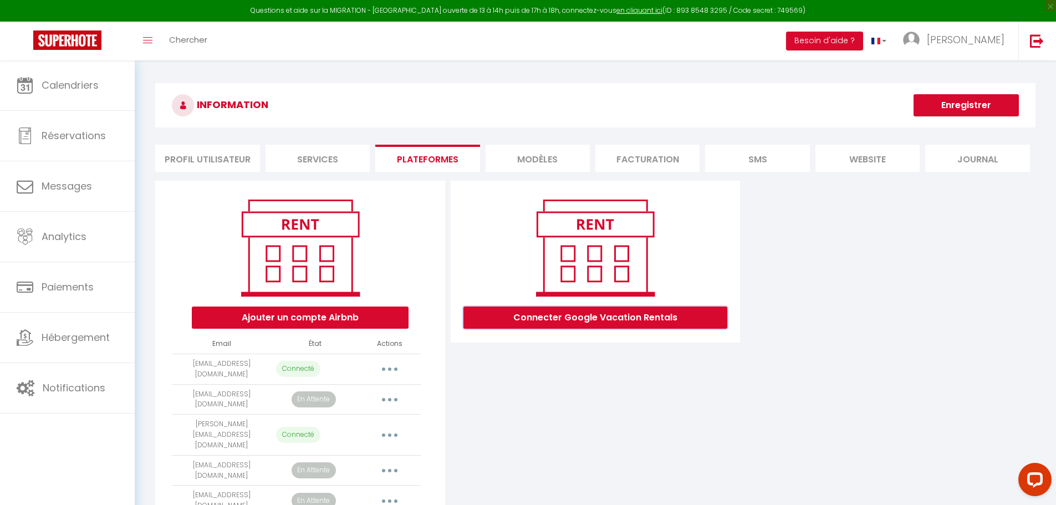
click at [596, 323] on button "Connecter Google Vacation Rentals" at bounding box center [595, 317] width 264 height 22
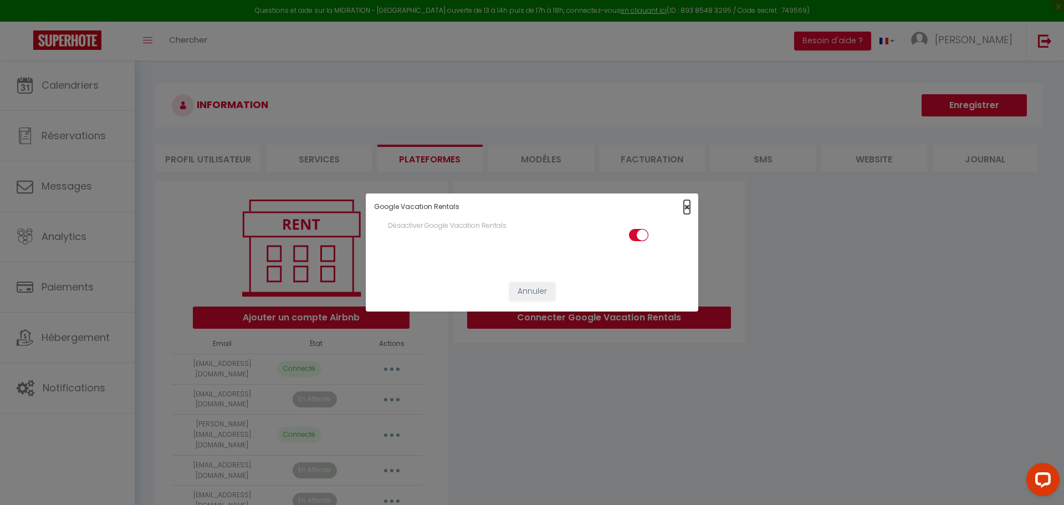
click at [686, 208] on span "×" at bounding box center [687, 207] width 6 height 14
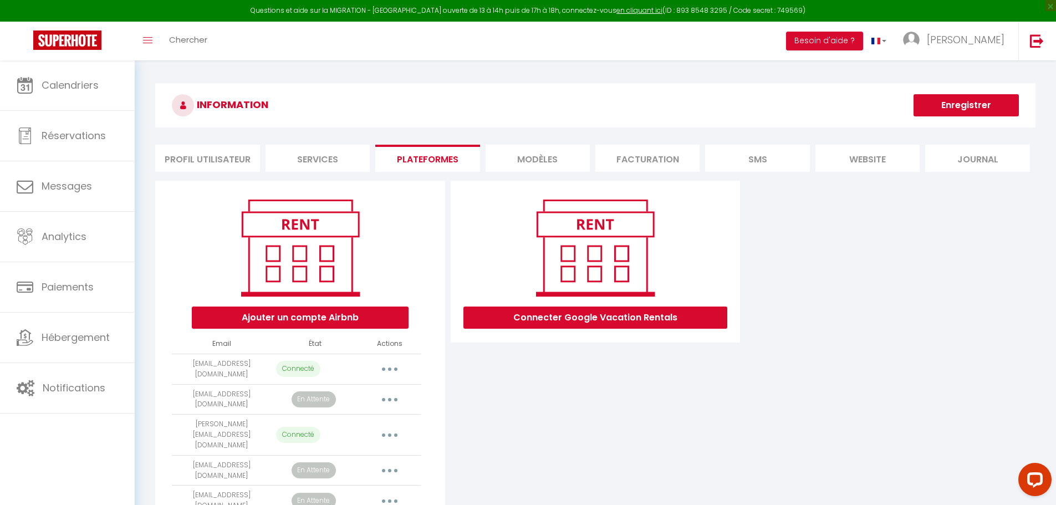
click at [539, 156] on li "MODÈLES" at bounding box center [537, 158] width 104 height 27
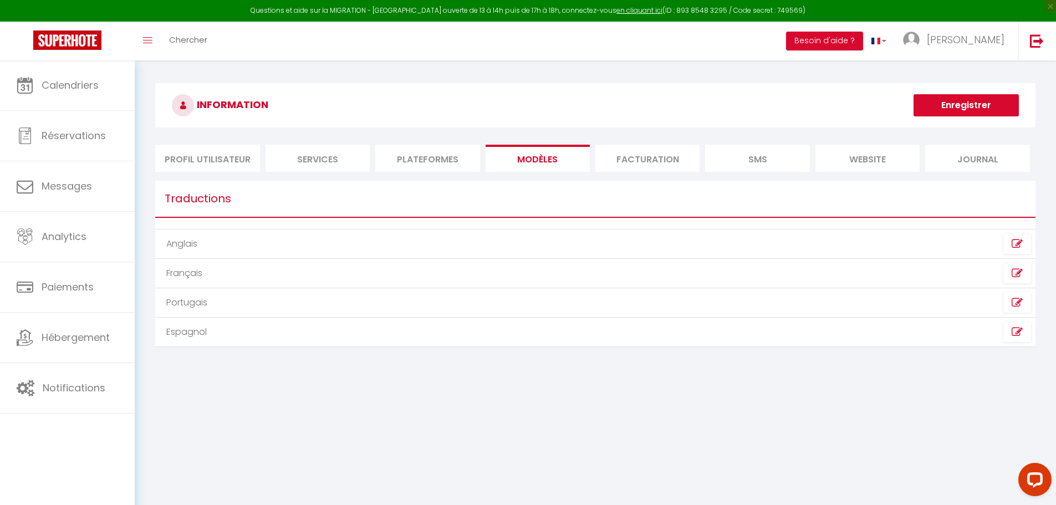
click at [210, 153] on li "Profil Utilisateur" at bounding box center [207, 158] width 104 height 27
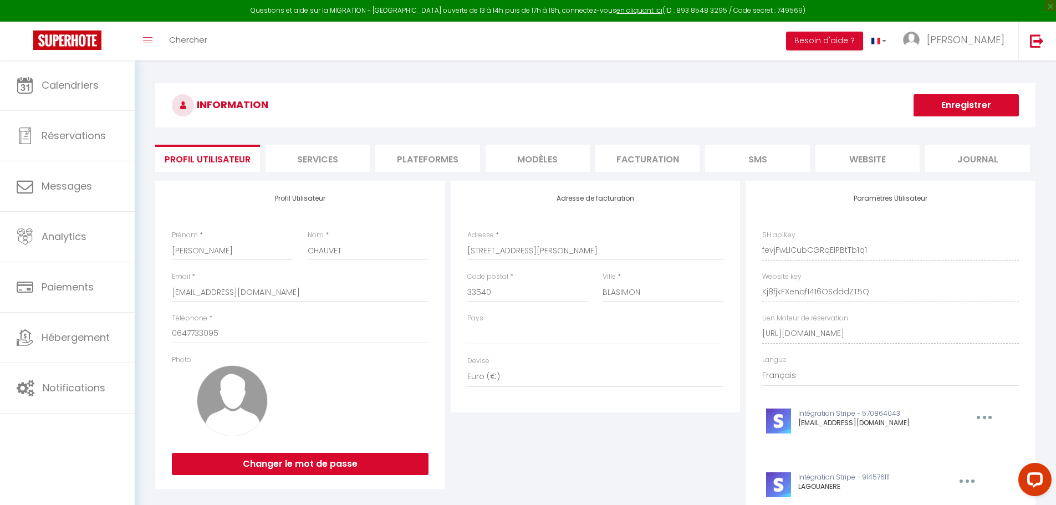
click at [993, 102] on button "Enregistrer" at bounding box center [965, 105] width 105 height 22
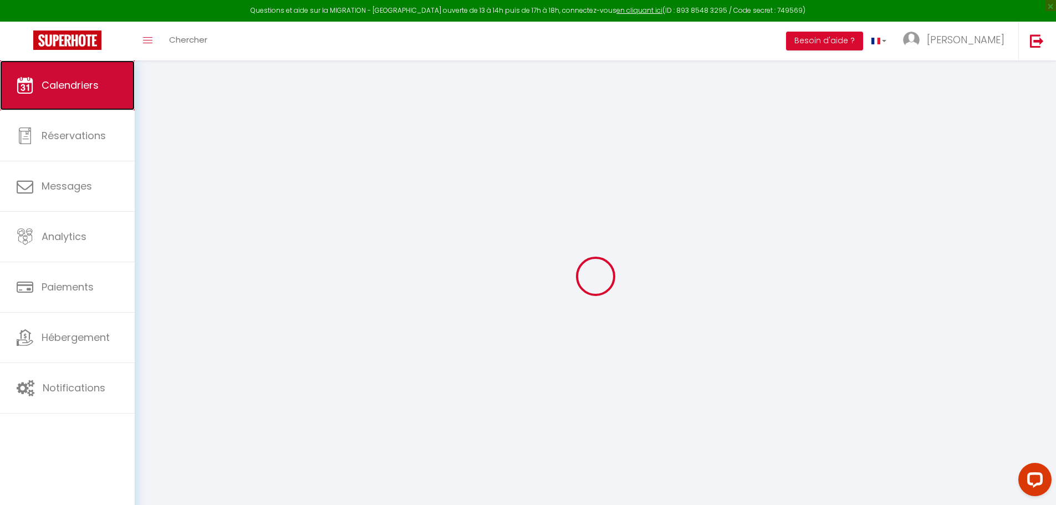
click at [54, 83] on span "Calendriers" at bounding box center [70, 85] width 57 height 14
